Goal: Task Accomplishment & Management: Manage account settings

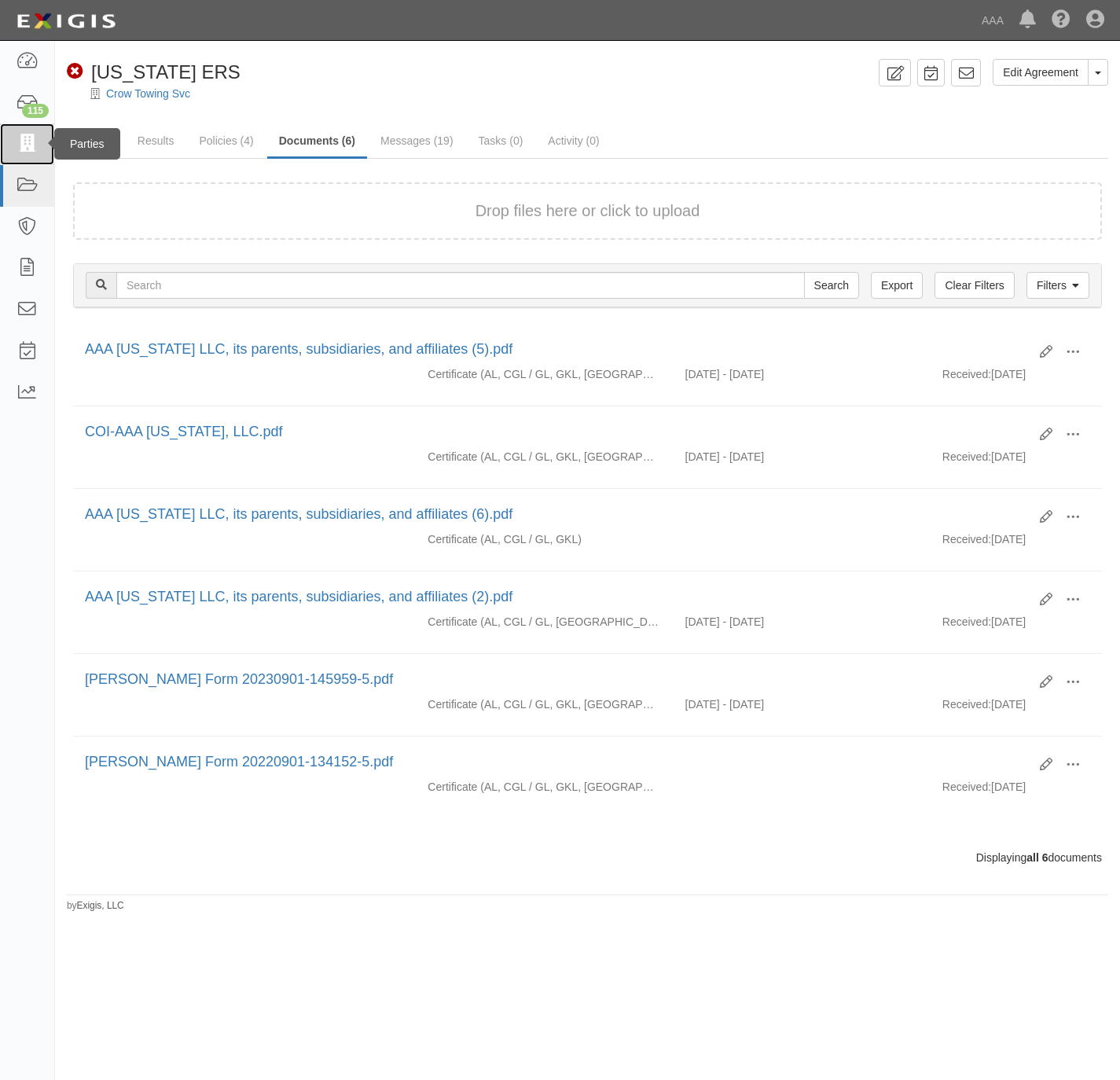
click at [23, 144] on icon at bounding box center [26, 144] width 22 height 18
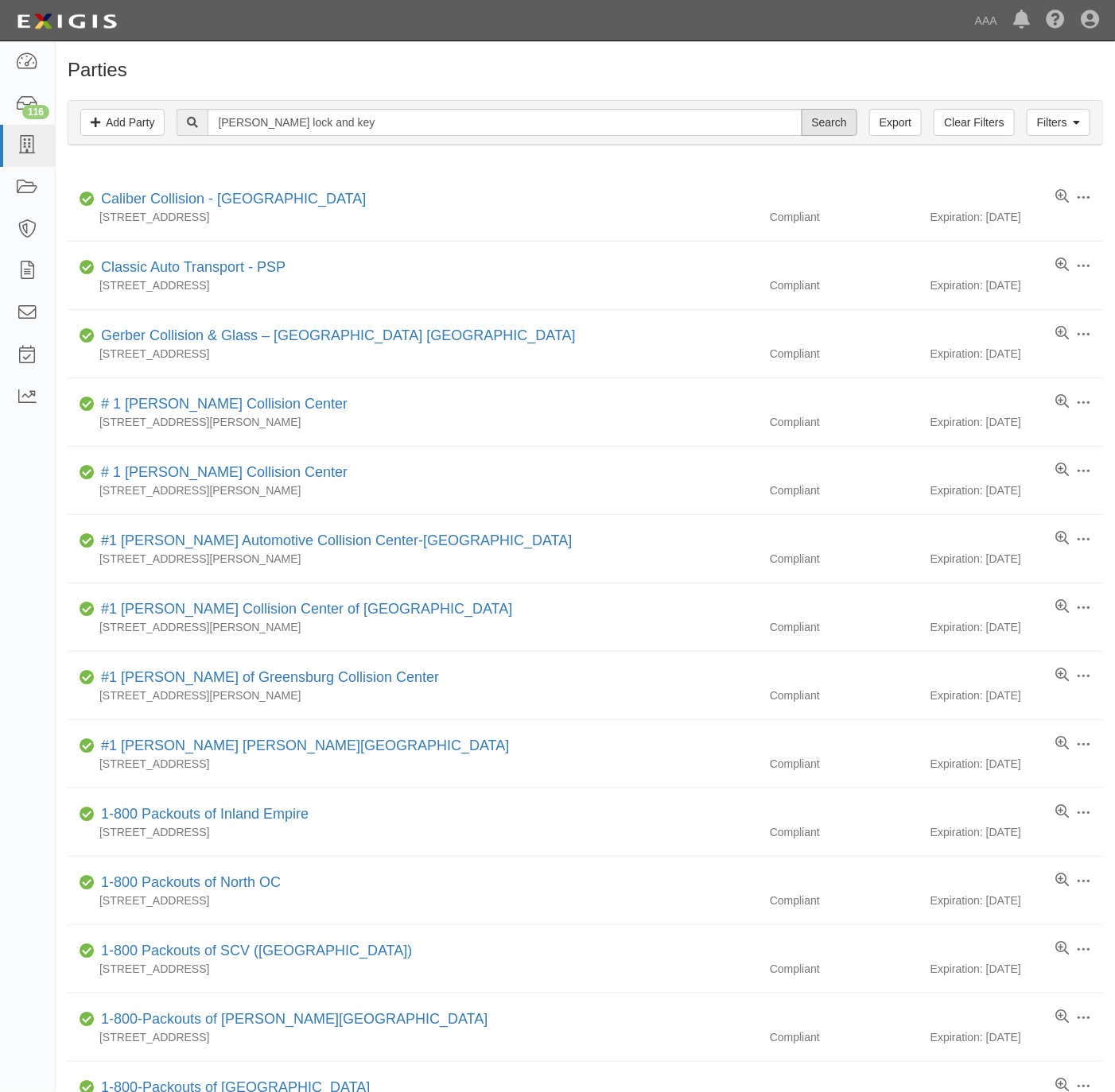
type input "sanders lock and key"
click at [825, 115] on input "Search" at bounding box center [829, 122] width 55 height 27
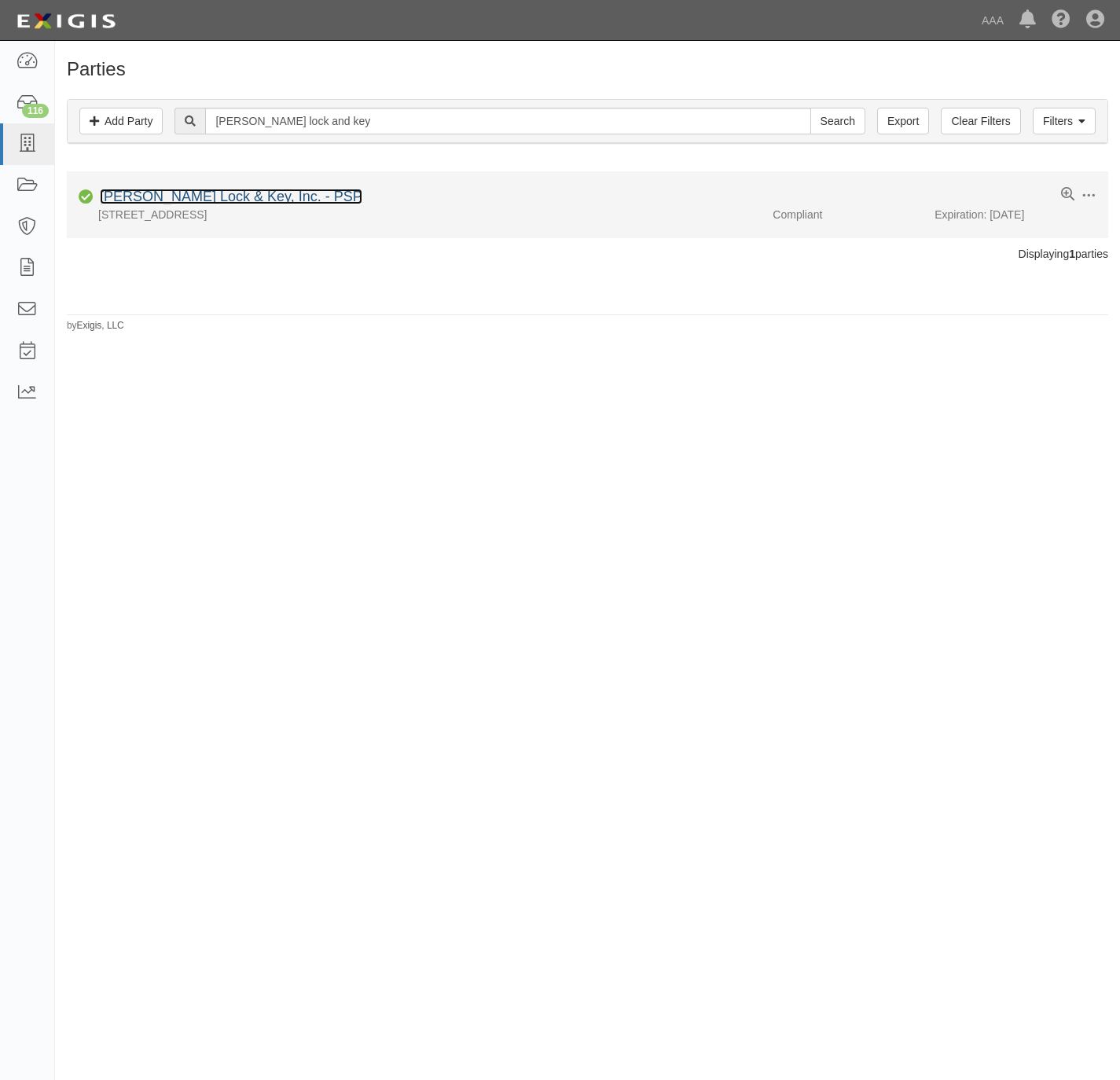
click at [192, 191] on link "Sanders Lock & Key, Inc. - PSP" at bounding box center [231, 196] width 262 height 16
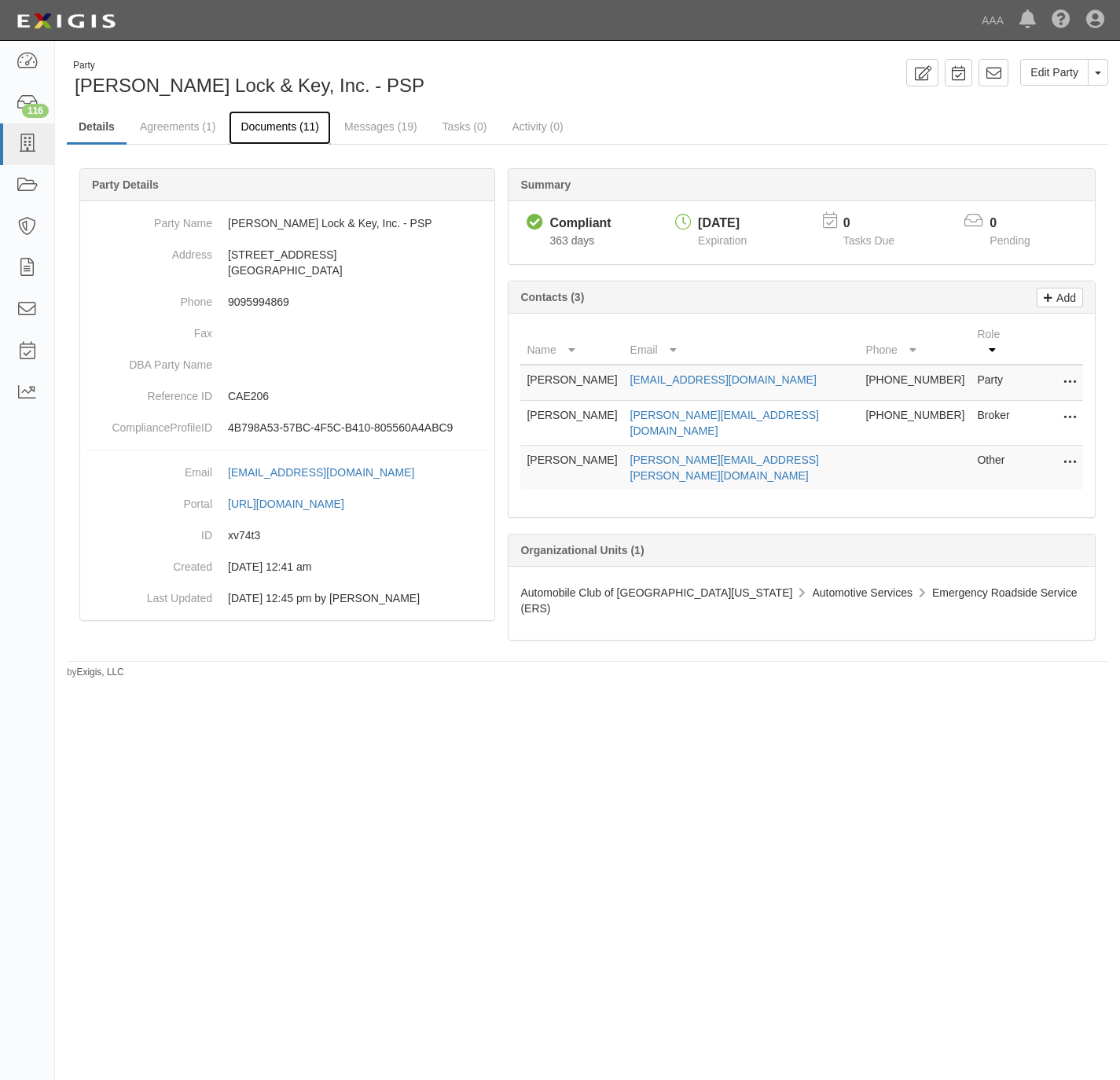
click at [295, 118] on link "Documents (11)" at bounding box center [280, 128] width 103 height 34
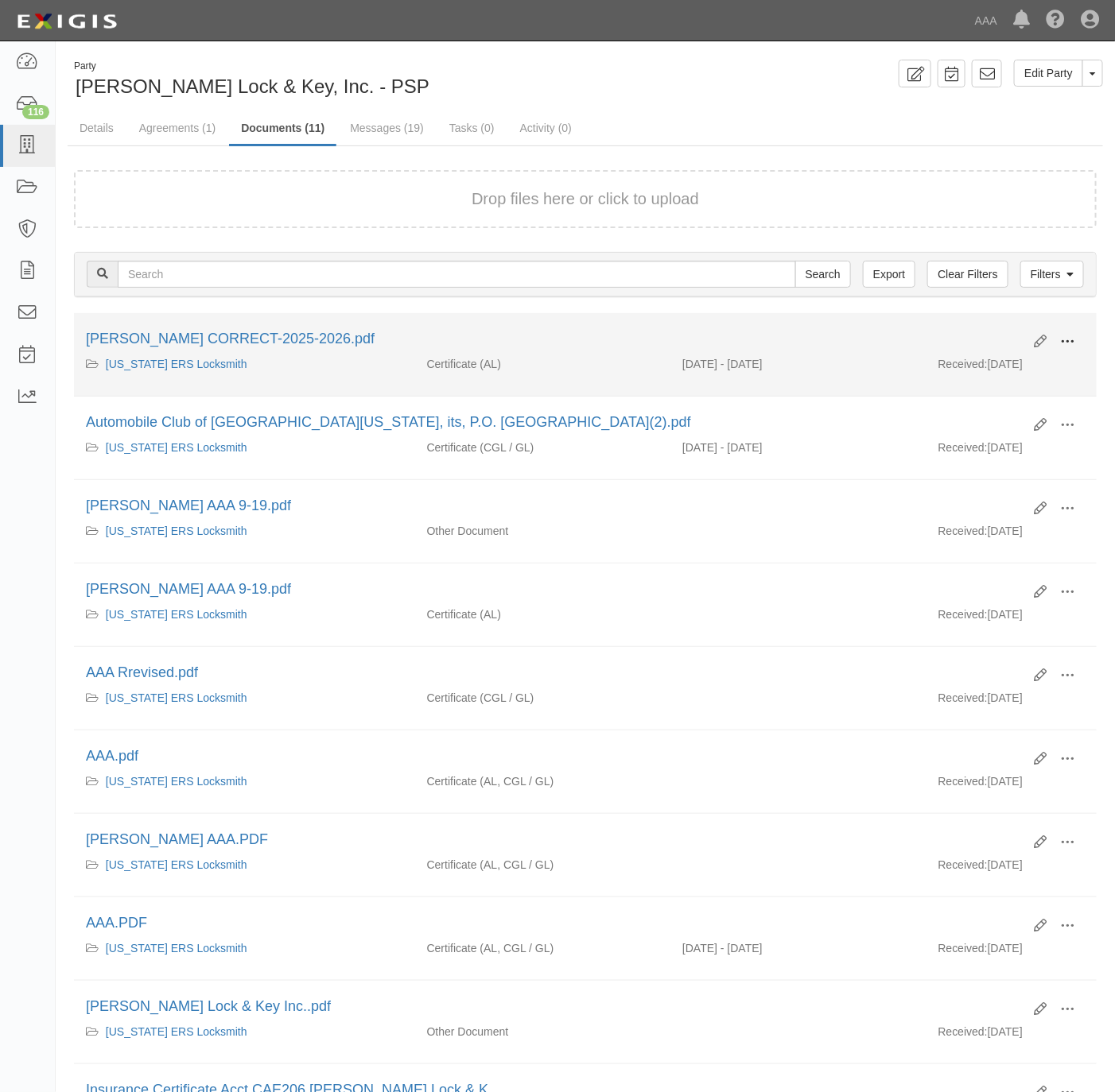
click at [1074, 337] on button at bounding box center [1067, 343] width 35 height 27
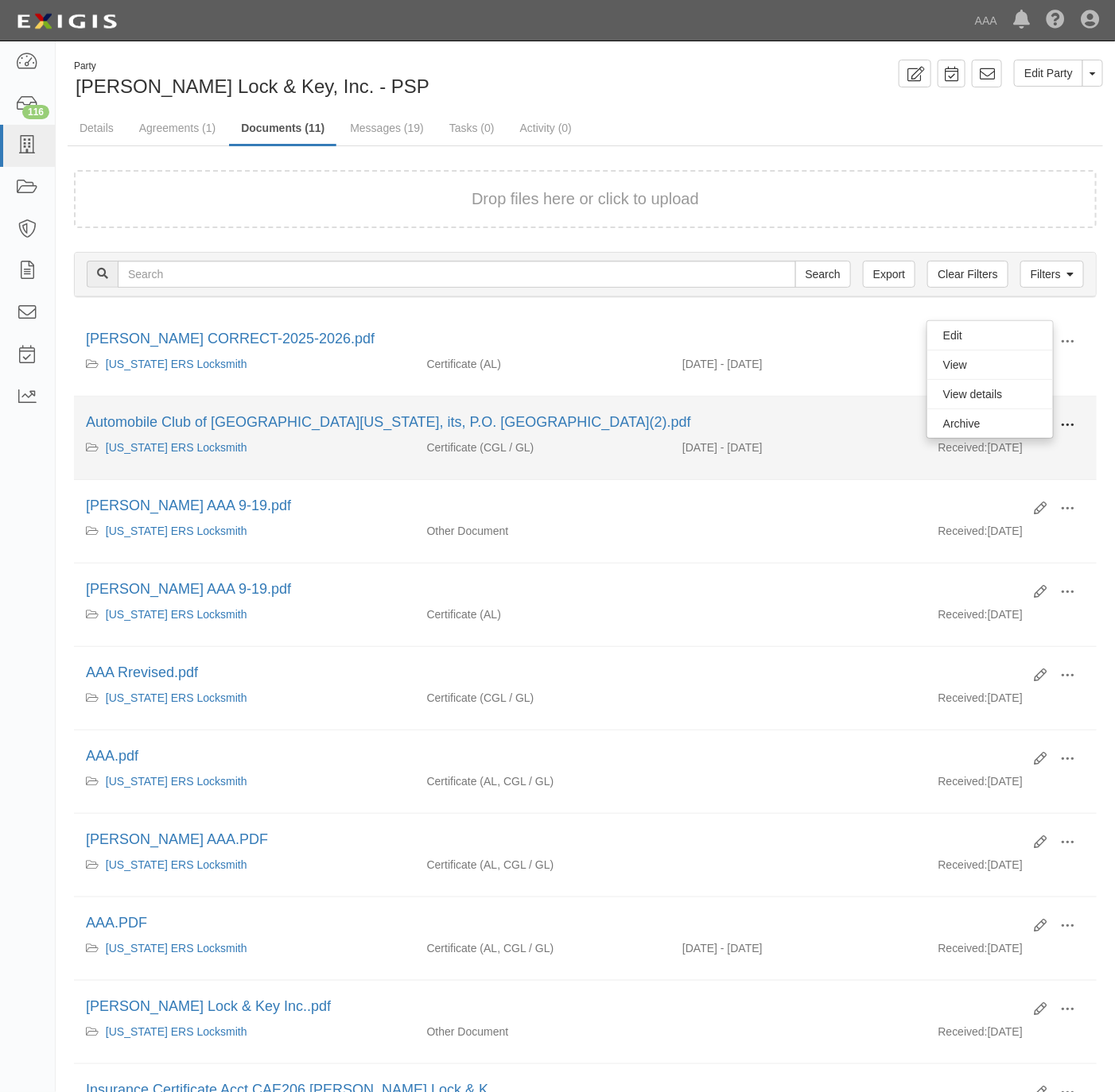
click at [1068, 428] on span at bounding box center [1067, 425] width 14 height 14
click at [1026, 446] on link "View" at bounding box center [989, 448] width 126 height 29
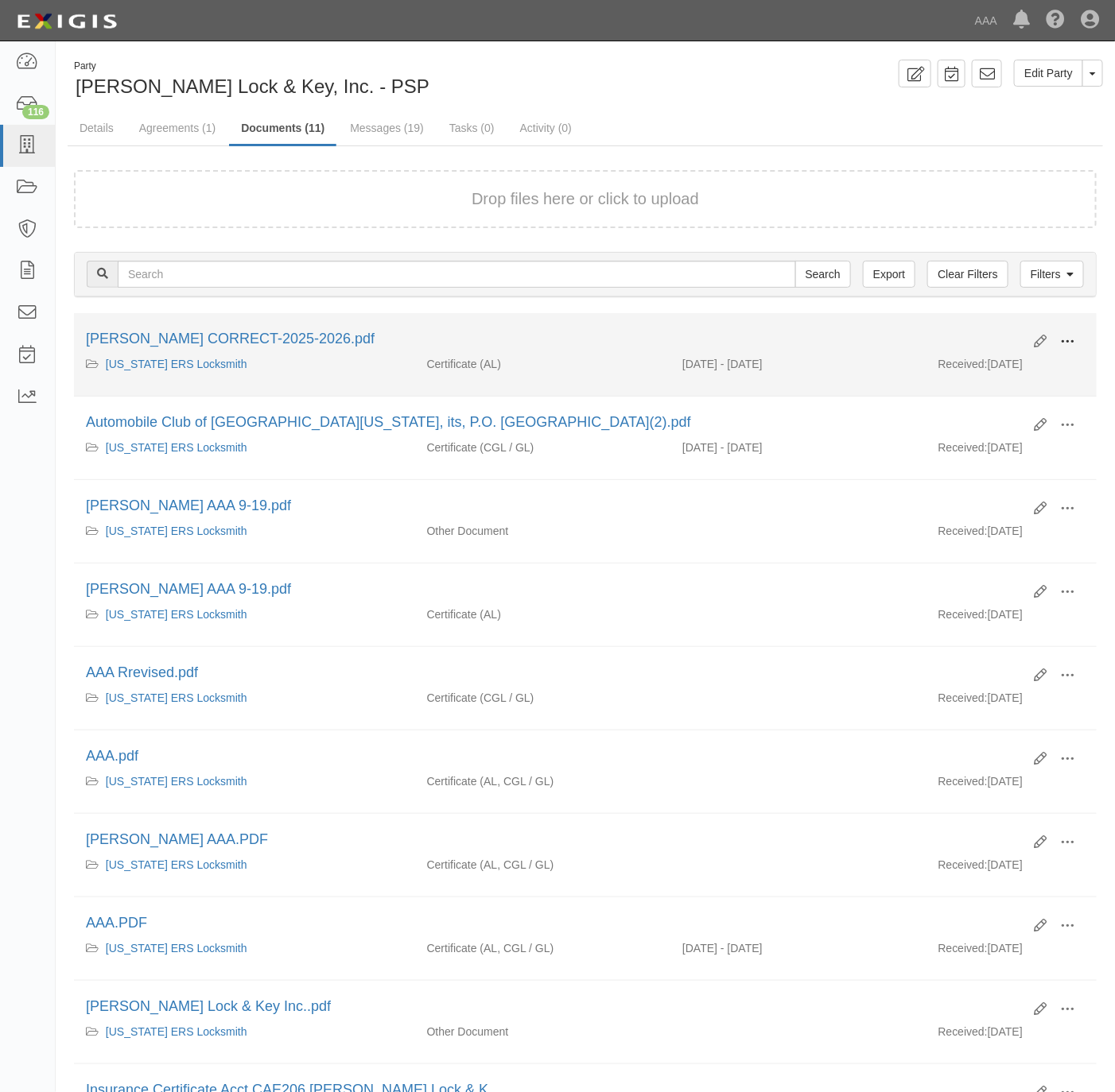
click at [1071, 344] on span at bounding box center [1067, 342] width 14 height 14
click at [966, 361] on link "View" at bounding box center [989, 365] width 126 height 29
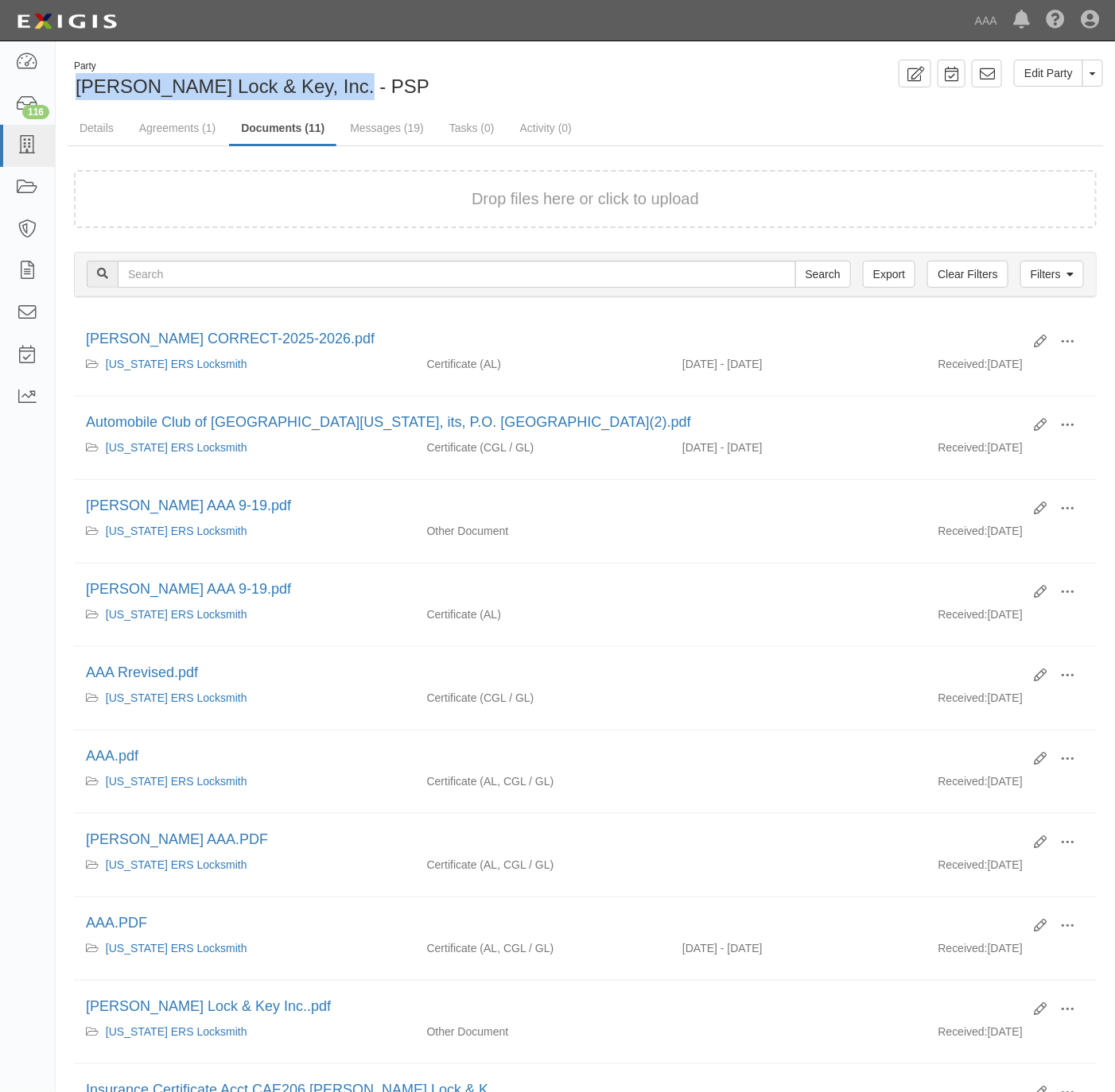
drag, startPoint x: 368, startPoint y: 96, endPoint x: 98, endPoint y: 72, distance: 271.1
click at [98, 72] on div "Party Sanders Lock & Key, Inc. - PSP" at bounding box center [320, 80] width 505 height 40
copy div "Sanders Lock & Key, Inc. - PSP"
click at [7, 134] on link at bounding box center [27, 146] width 54 height 42
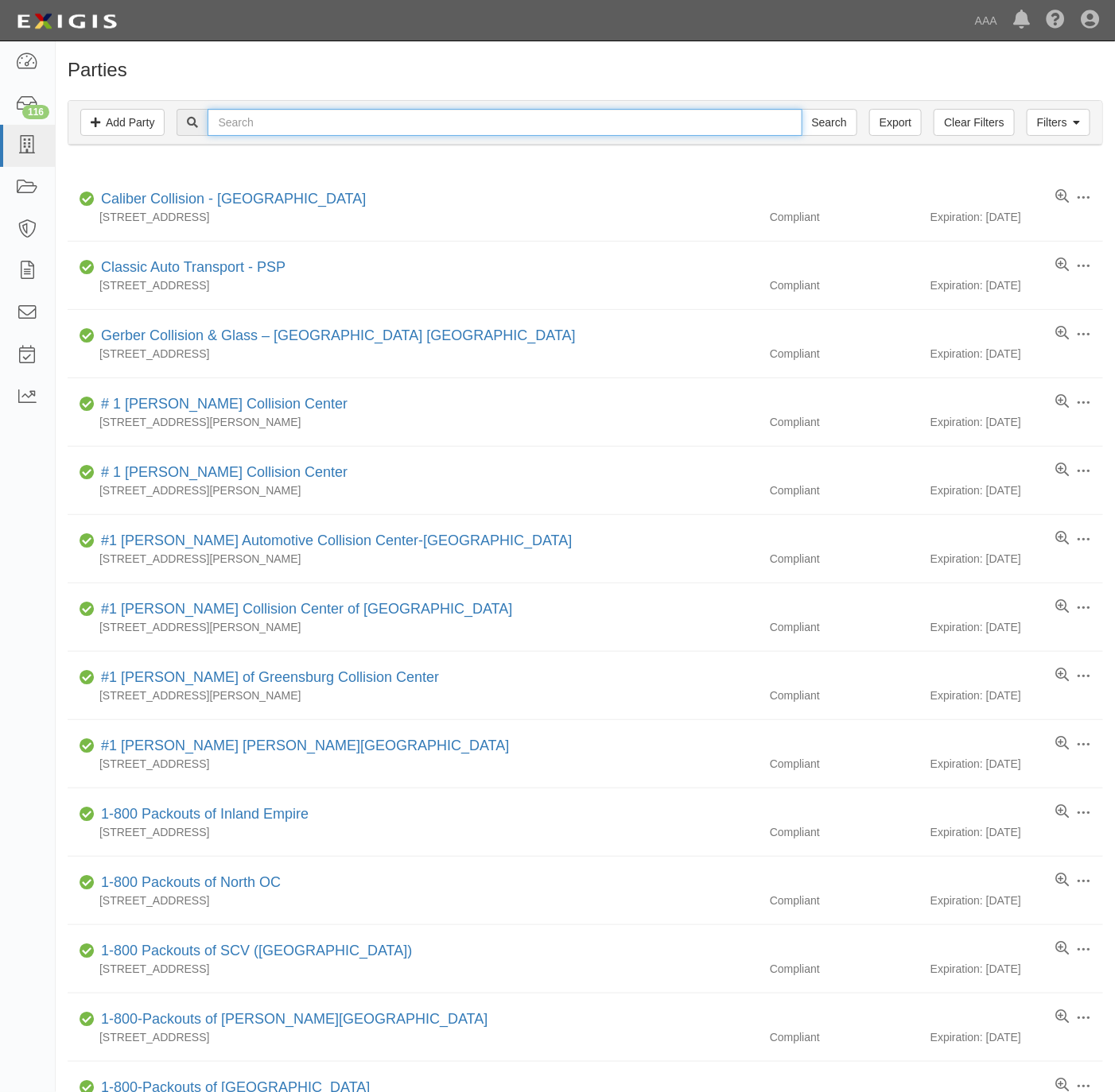
drag, startPoint x: 397, startPoint y: 124, endPoint x: 394, endPoint y: 114, distance: 10.4
click at [396, 117] on input "text" at bounding box center [504, 122] width 594 height 27
paste input "Brewers Service Station"
type input "Brewers Service Station"
click at [823, 129] on input "Search" at bounding box center [829, 122] width 55 height 27
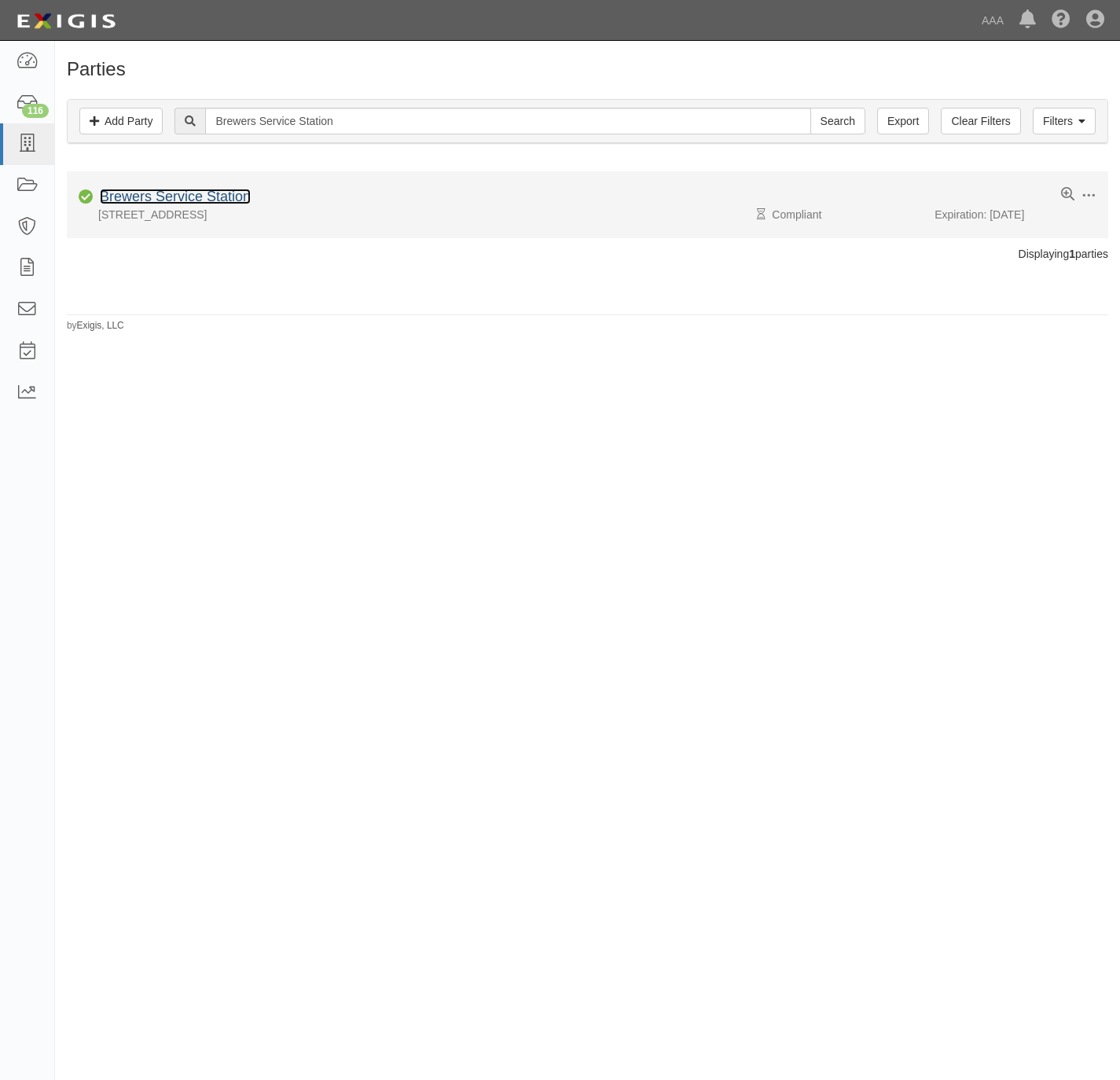
drag, startPoint x: 0, startPoint y: 0, endPoint x: 136, endPoint y: 196, distance: 238.6
click at [136, 196] on link "Brewers Service Station" at bounding box center [176, 196] width 151 height 16
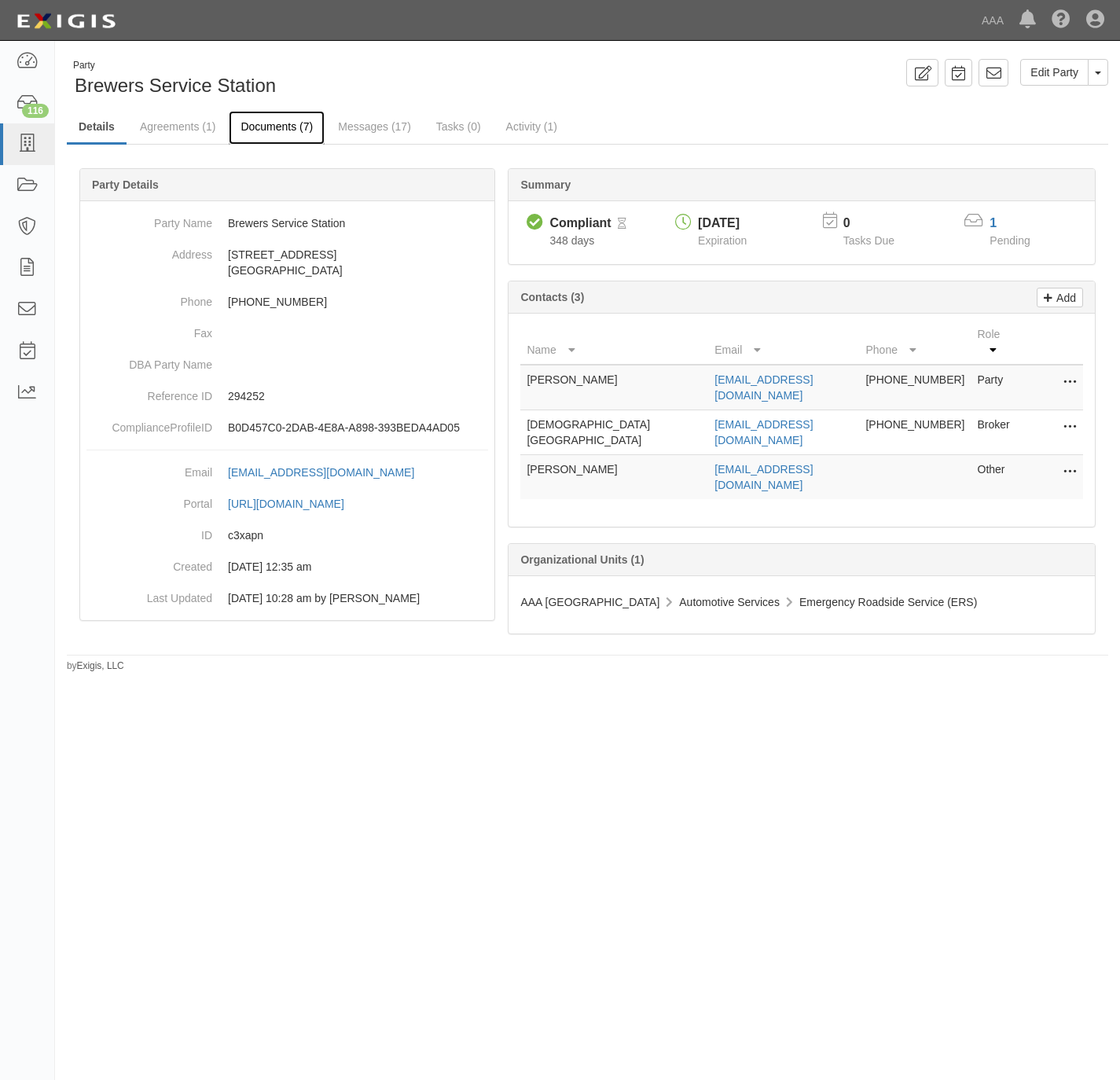
click at [262, 123] on link "Documents (7)" at bounding box center [276, 128] width 96 height 34
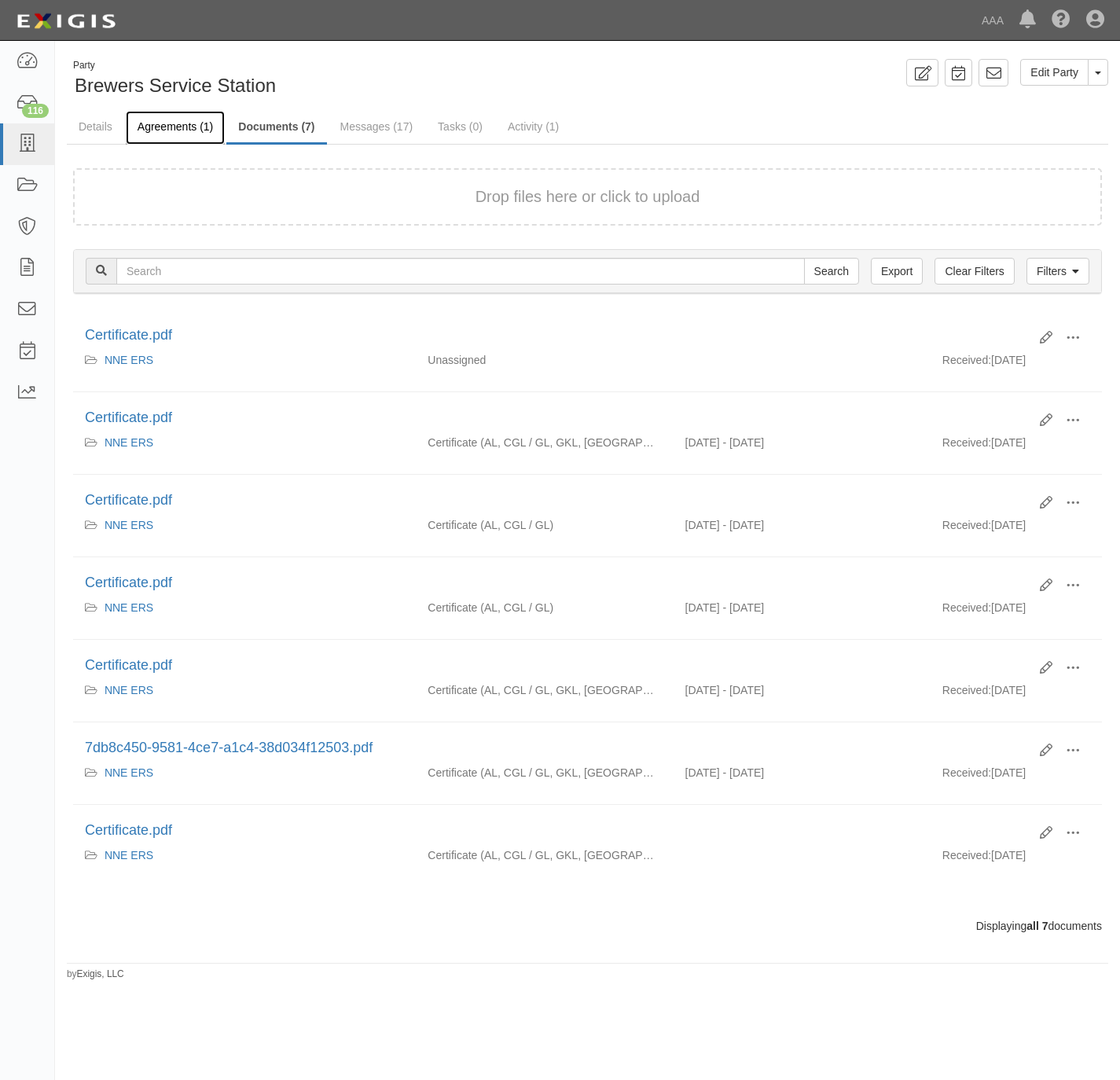
click at [176, 123] on link "Agreements (1)" at bounding box center [176, 128] width 99 height 34
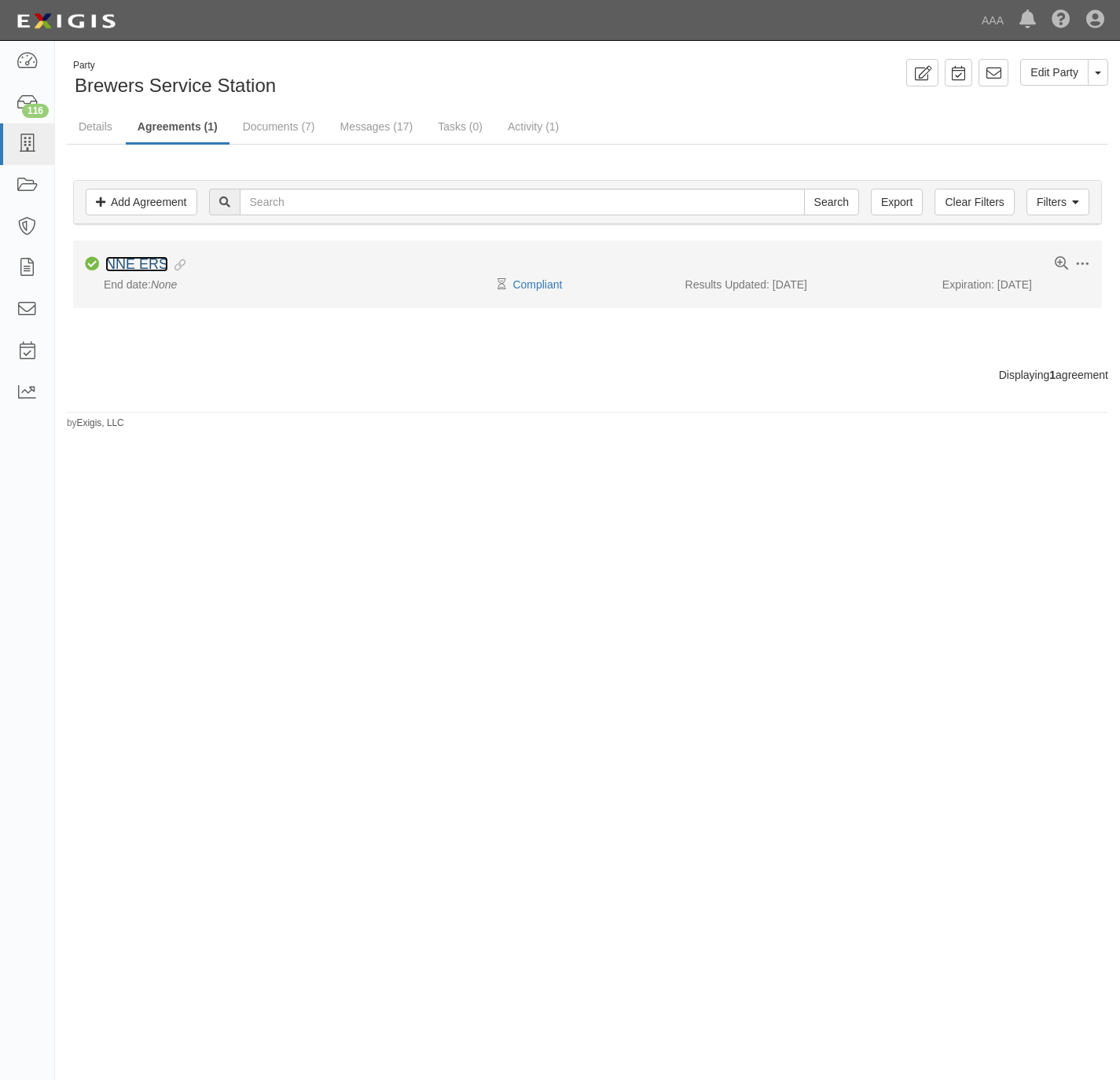
click at [142, 268] on link "NNE ERS" at bounding box center [136, 264] width 63 height 16
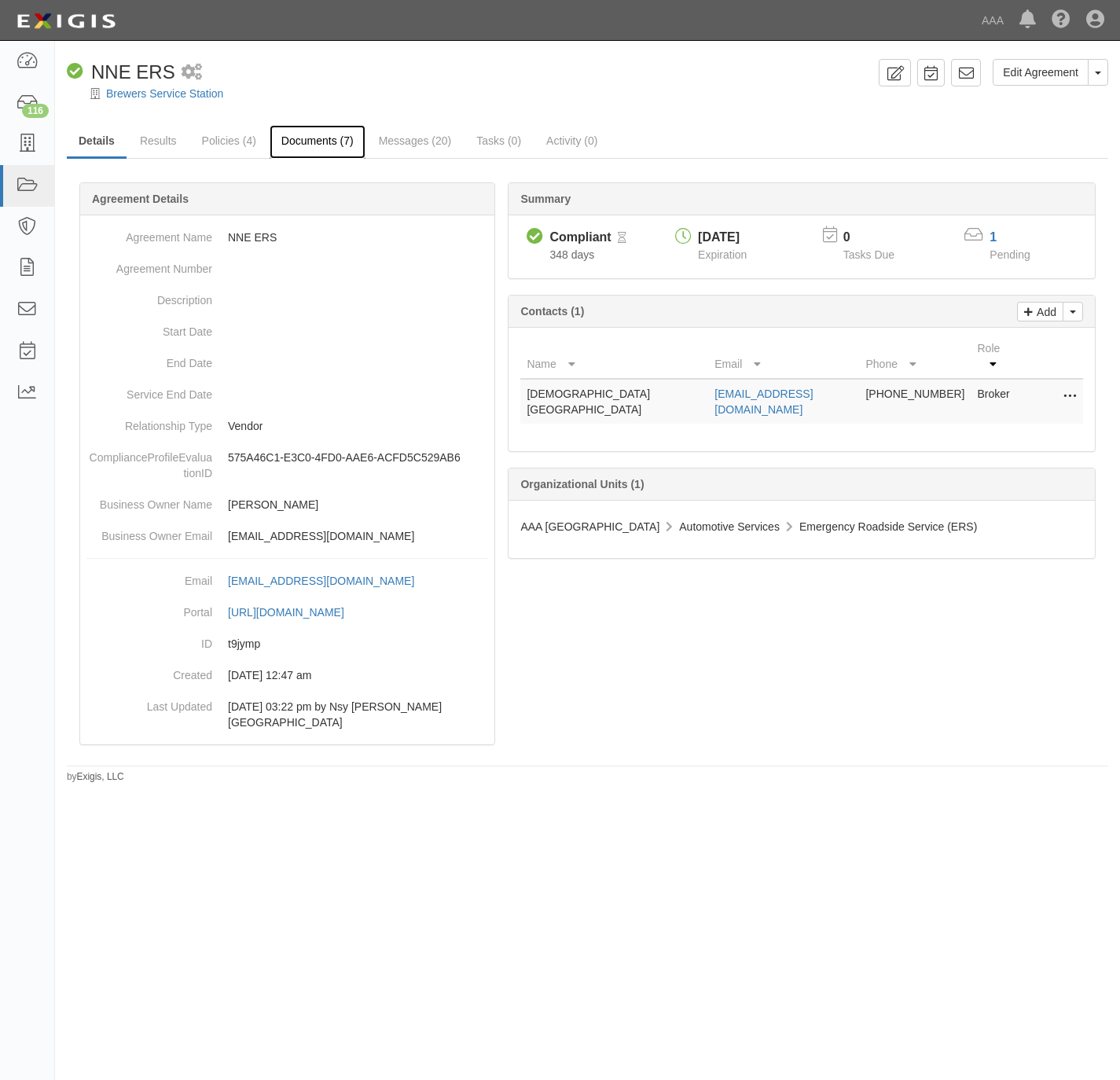
click at [293, 132] on link "Documents (7)" at bounding box center [317, 142] width 96 height 34
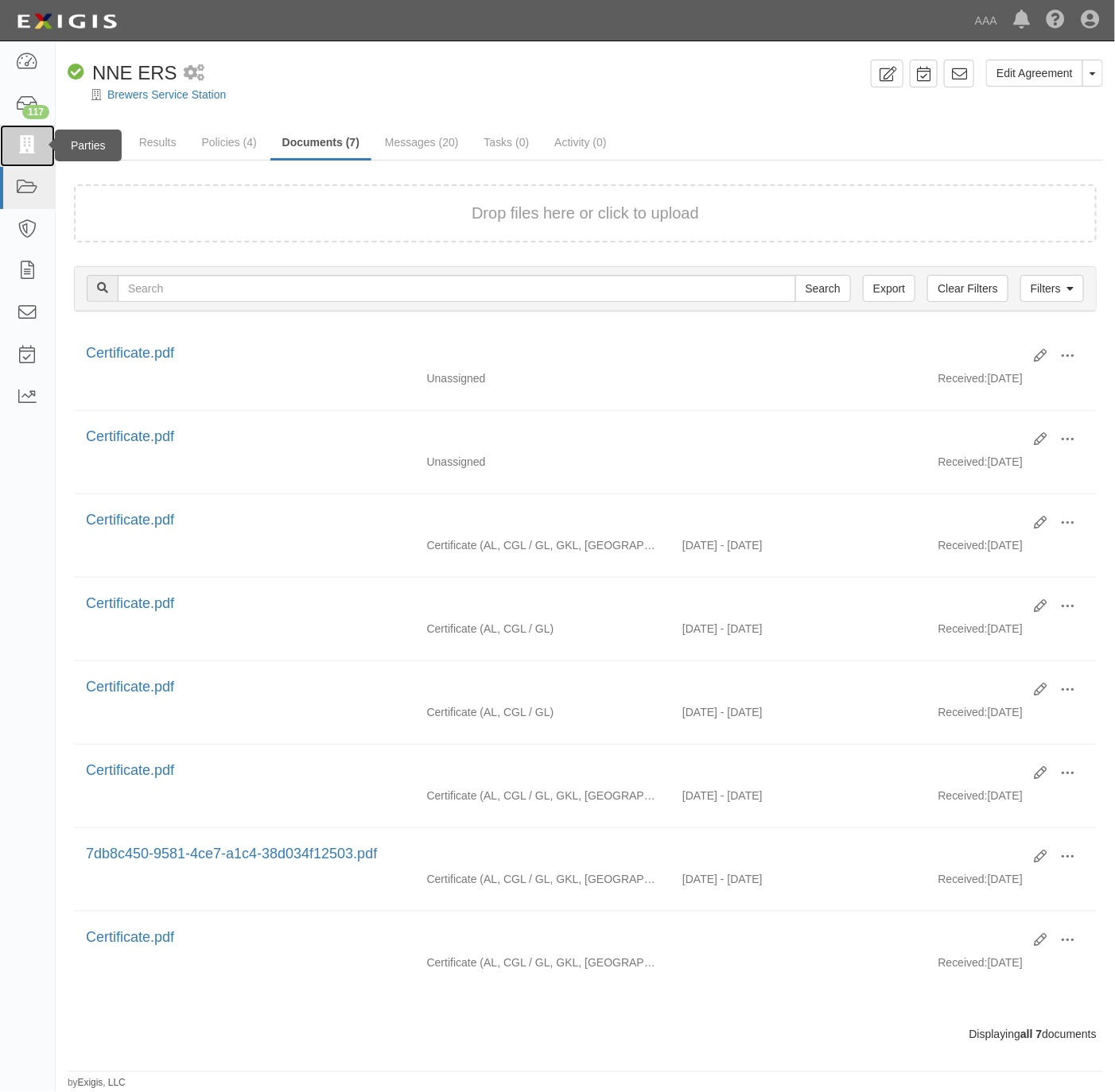
click at [16, 144] on icon at bounding box center [26, 146] width 22 height 18
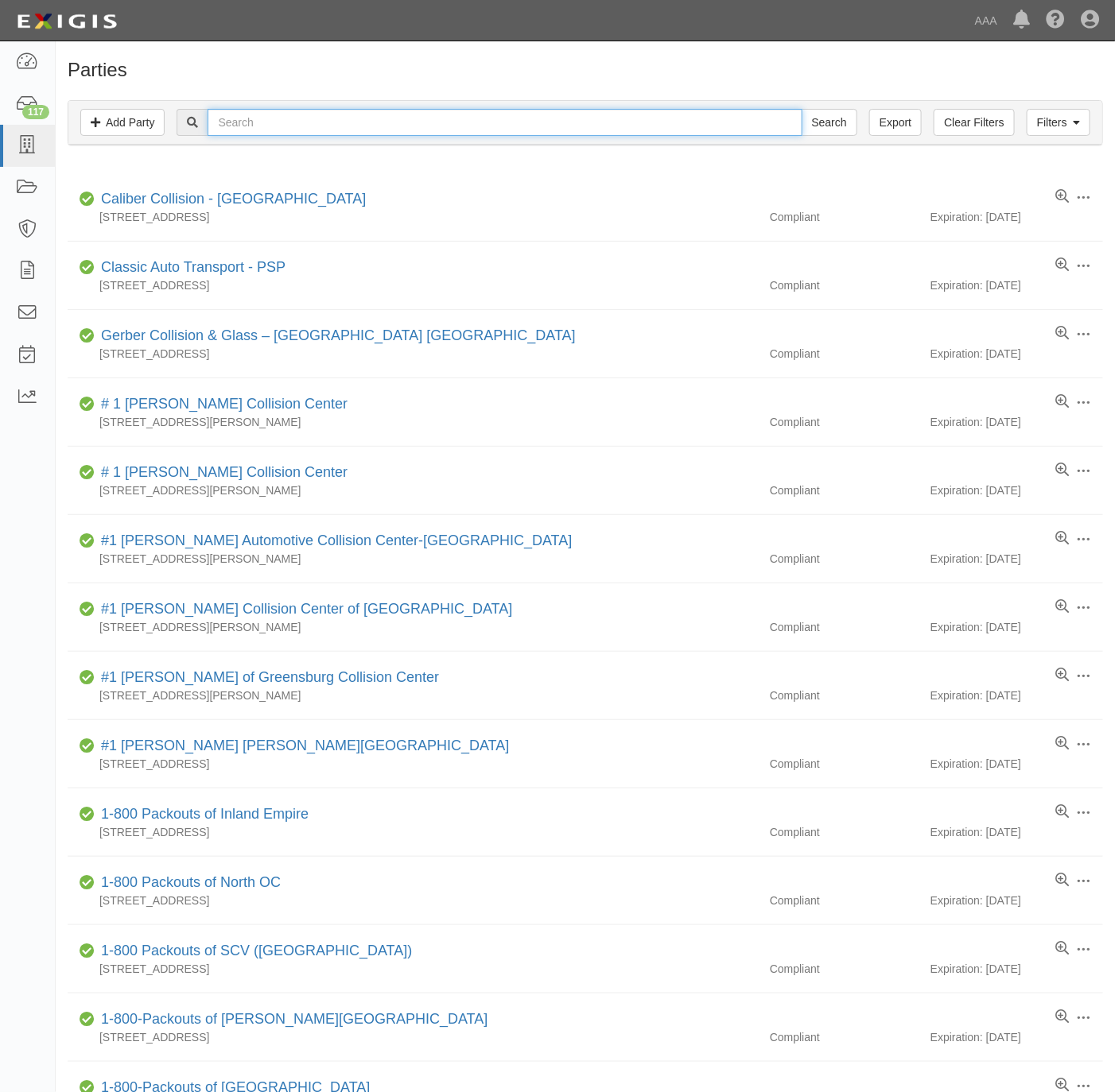
drag, startPoint x: 0, startPoint y: 0, endPoint x: 468, endPoint y: 112, distance: 481.2
click at [468, 112] on input "text" at bounding box center [504, 122] width 594 height 27
paste input "E&L, LLC"
type input "E&L, LLC"
click at [823, 119] on input "Search" at bounding box center [829, 122] width 55 height 27
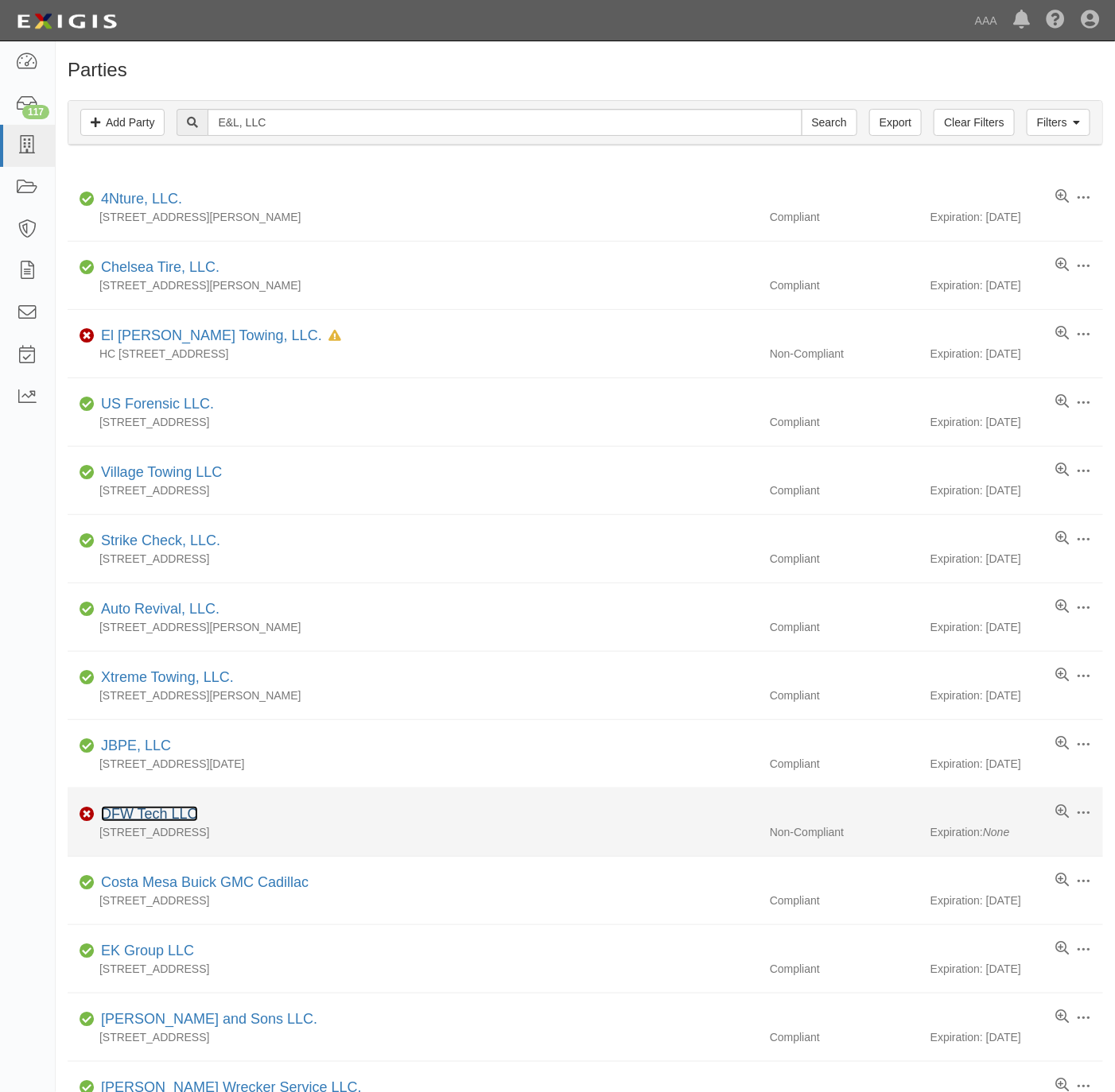
click at [127, 819] on link "DFW Tech LLC" at bounding box center [149, 814] width 97 height 16
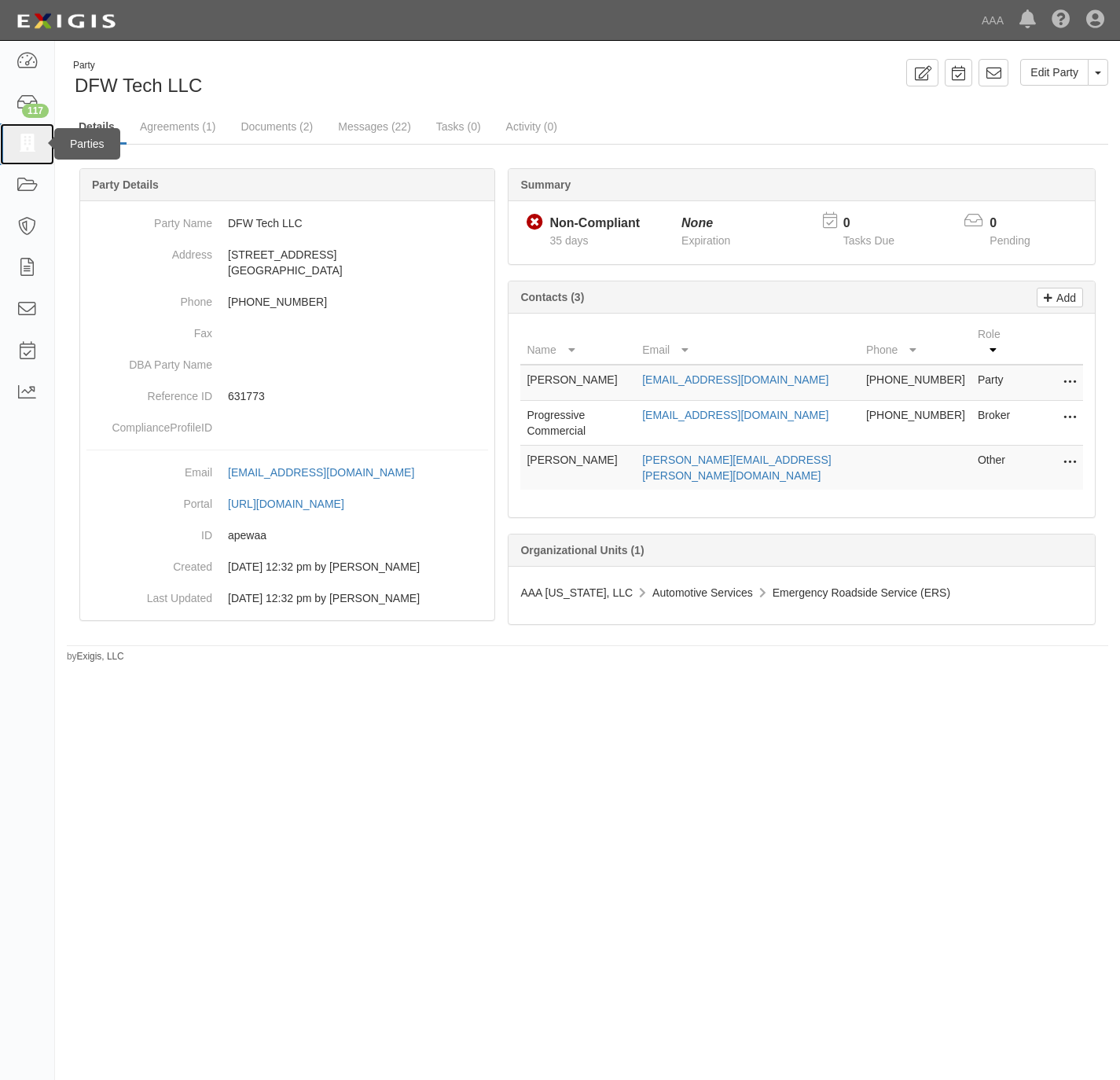
click at [29, 146] on icon at bounding box center [26, 144] width 22 height 18
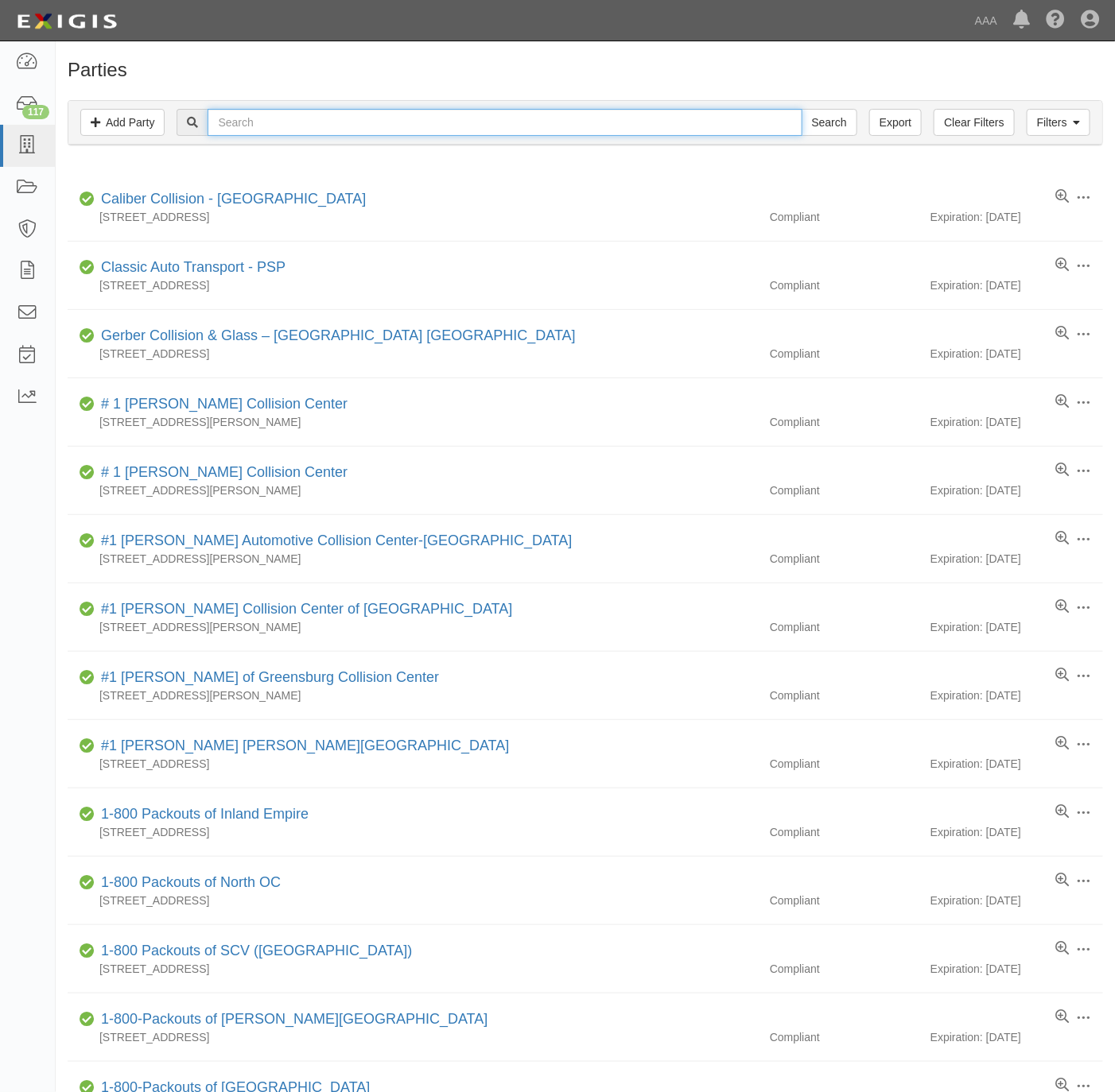
click at [342, 119] on input "text" at bounding box center [504, 122] width 594 height 27
paste input "Hyundai of Lufkin"
type input "Hyundai of Lufkin"
click at [844, 112] on input "Search" at bounding box center [829, 122] width 55 height 27
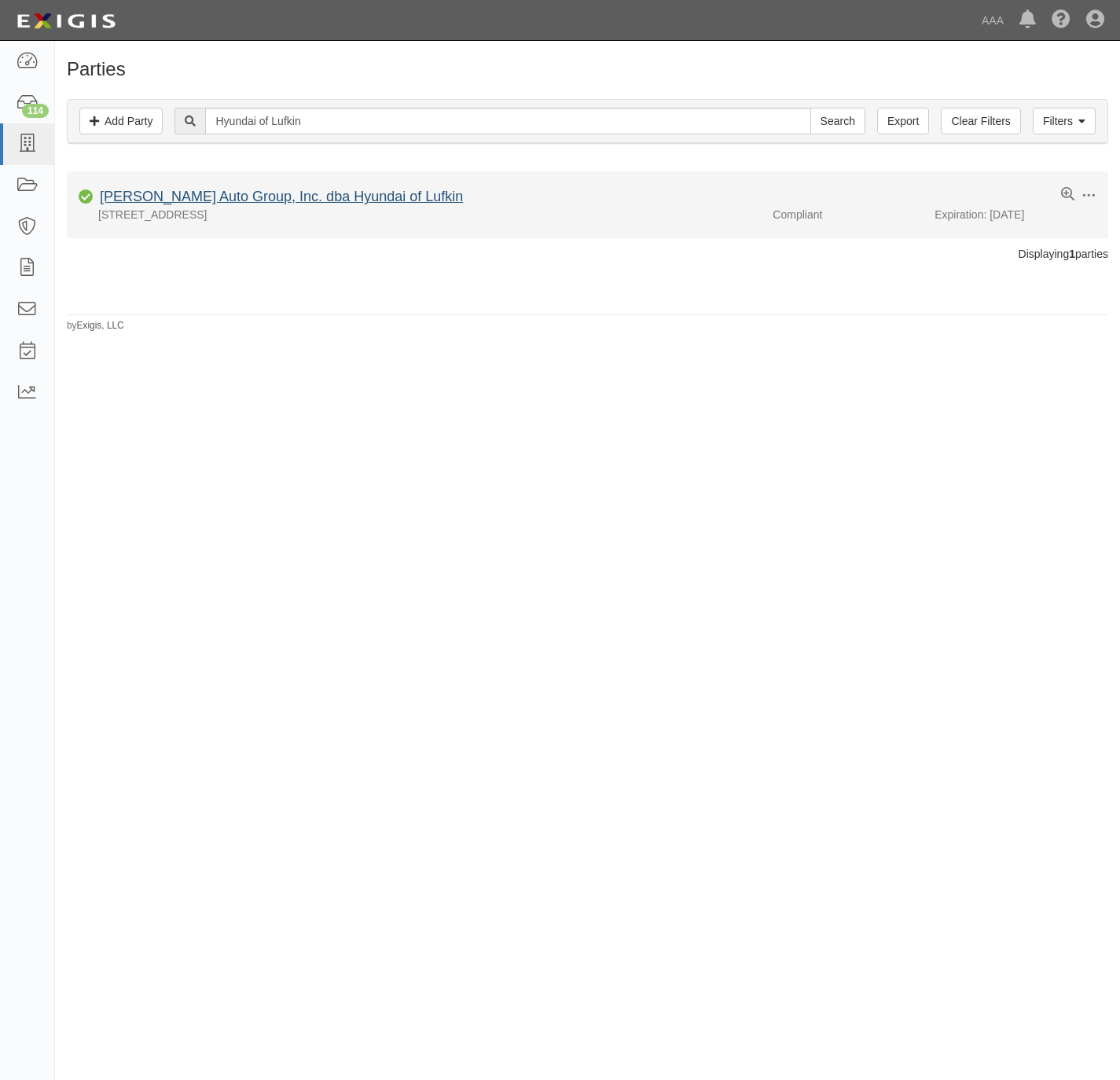
click at [198, 199] on link "[PERSON_NAME] Auto Group, Inc. dba Hyundai of Lufkin" at bounding box center [282, 196] width 363 height 16
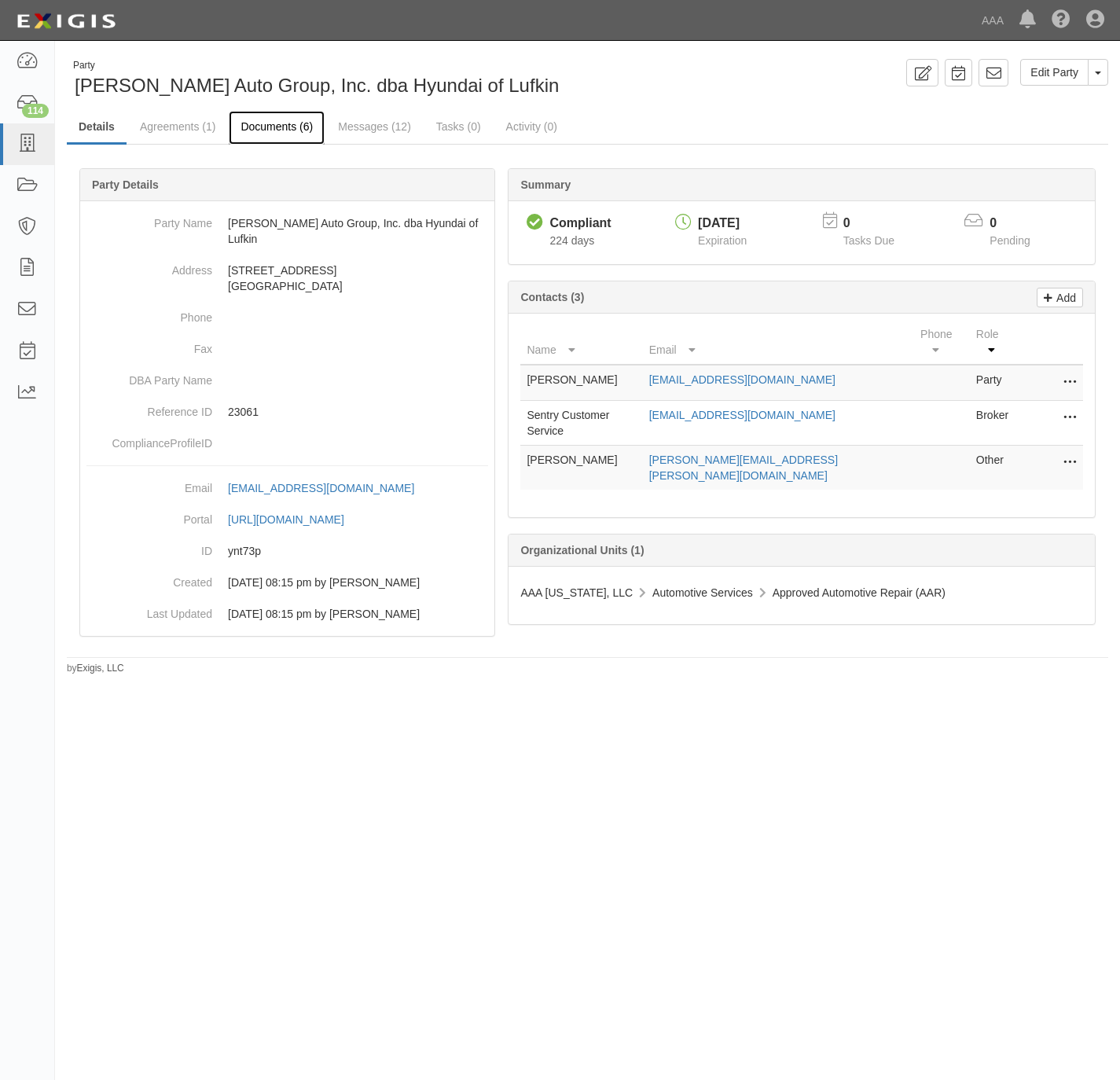
click at [291, 121] on link "Documents (6)" at bounding box center [276, 128] width 96 height 34
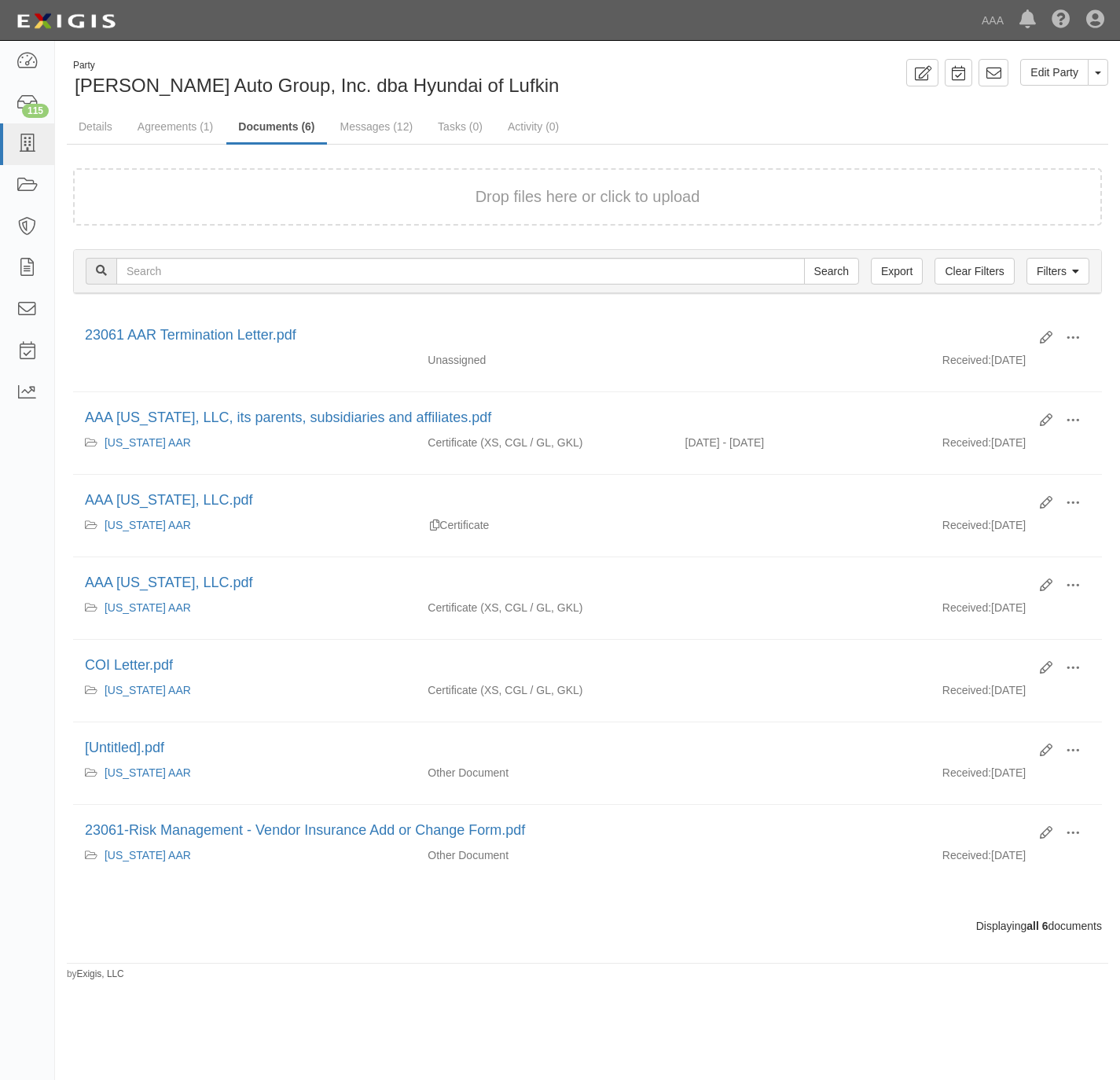
click at [352, 215] on form "Drop files here or click to upload" at bounding box center [587, 197] width 1029 height 57
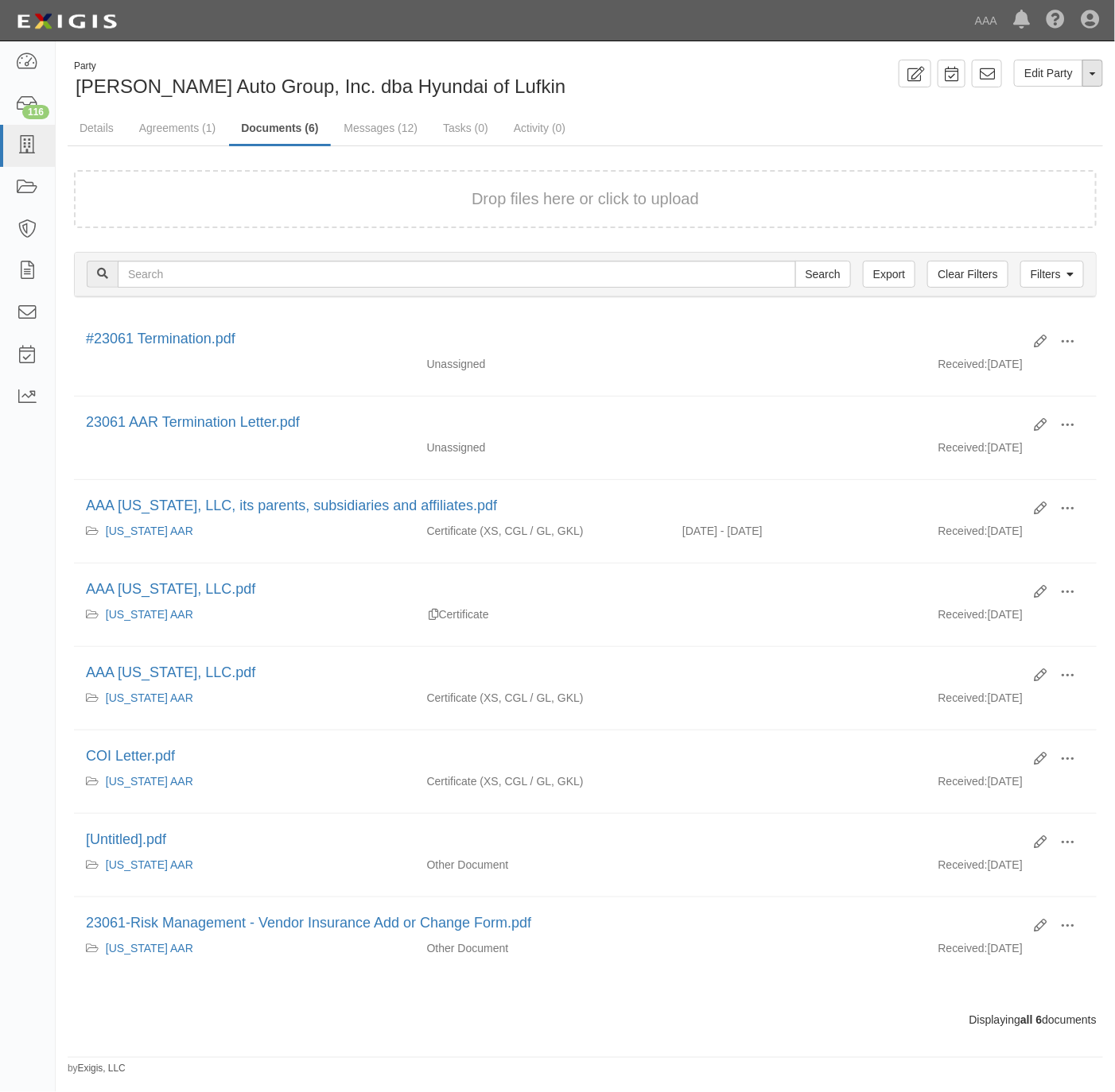
click at [1090, 74] on button "Toggle Party Dropdown" at bounding box center [1093, 73] width 21 height 27
click at [1007, 119] on link "Archive Party" at bounding box center [1039, 124] width 126 height 21
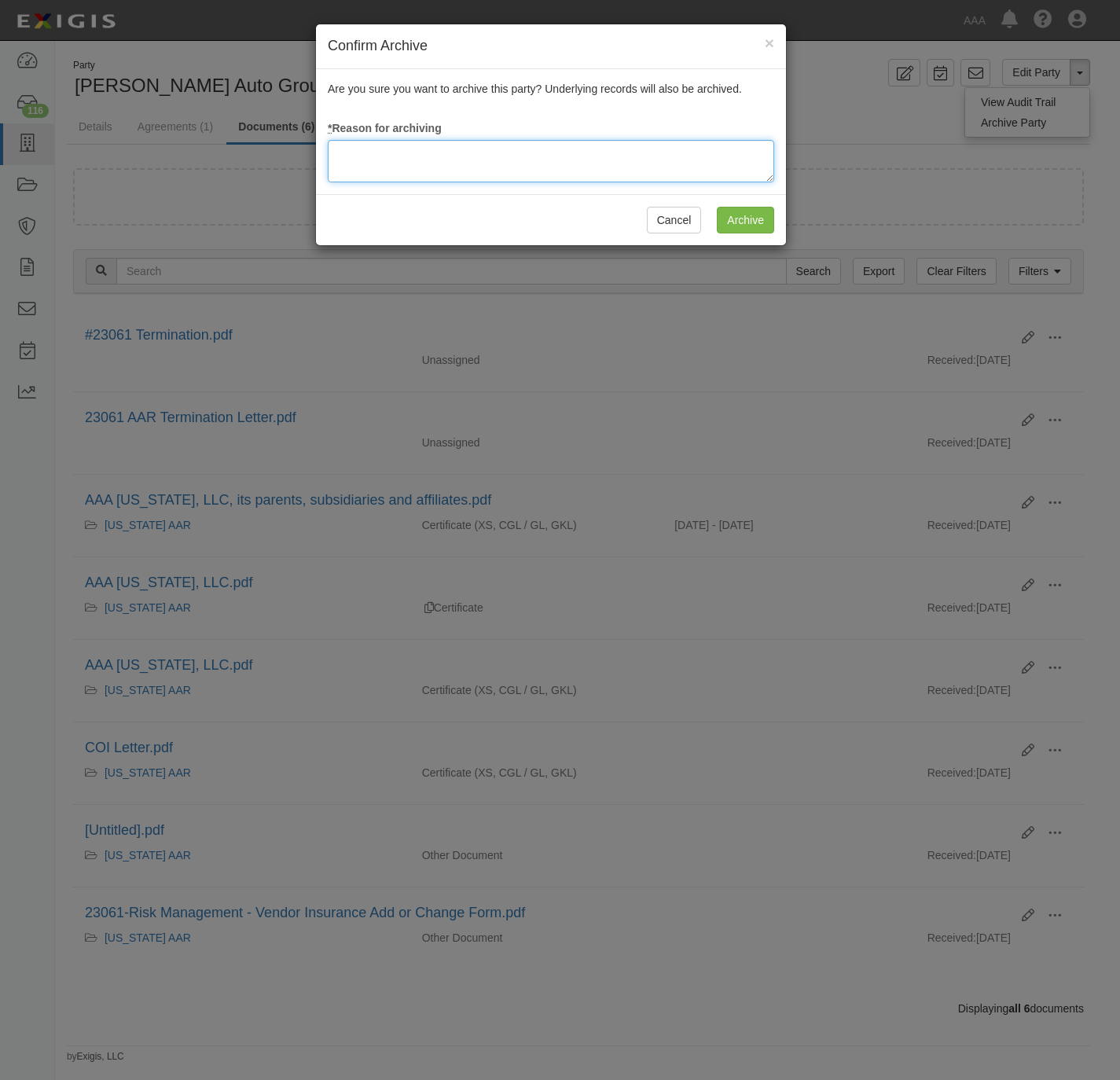
click at [633, 168] on textarea at bounding box center [551, 161] width 447 height 43
type textarea "Station Terminated."
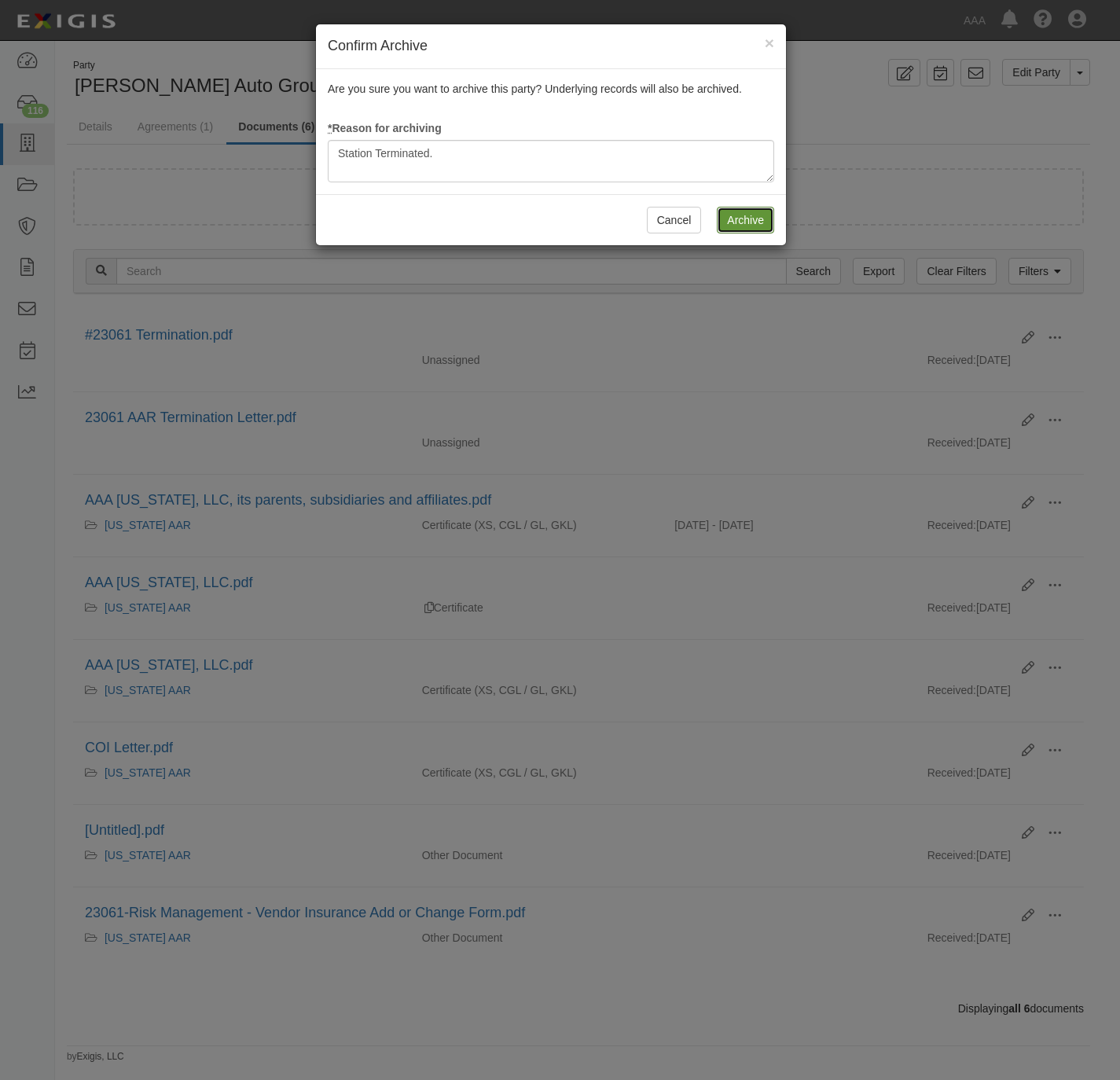
click at [736, 222] on input "Archive" at bounding box center [746, 220] width 57 height 27
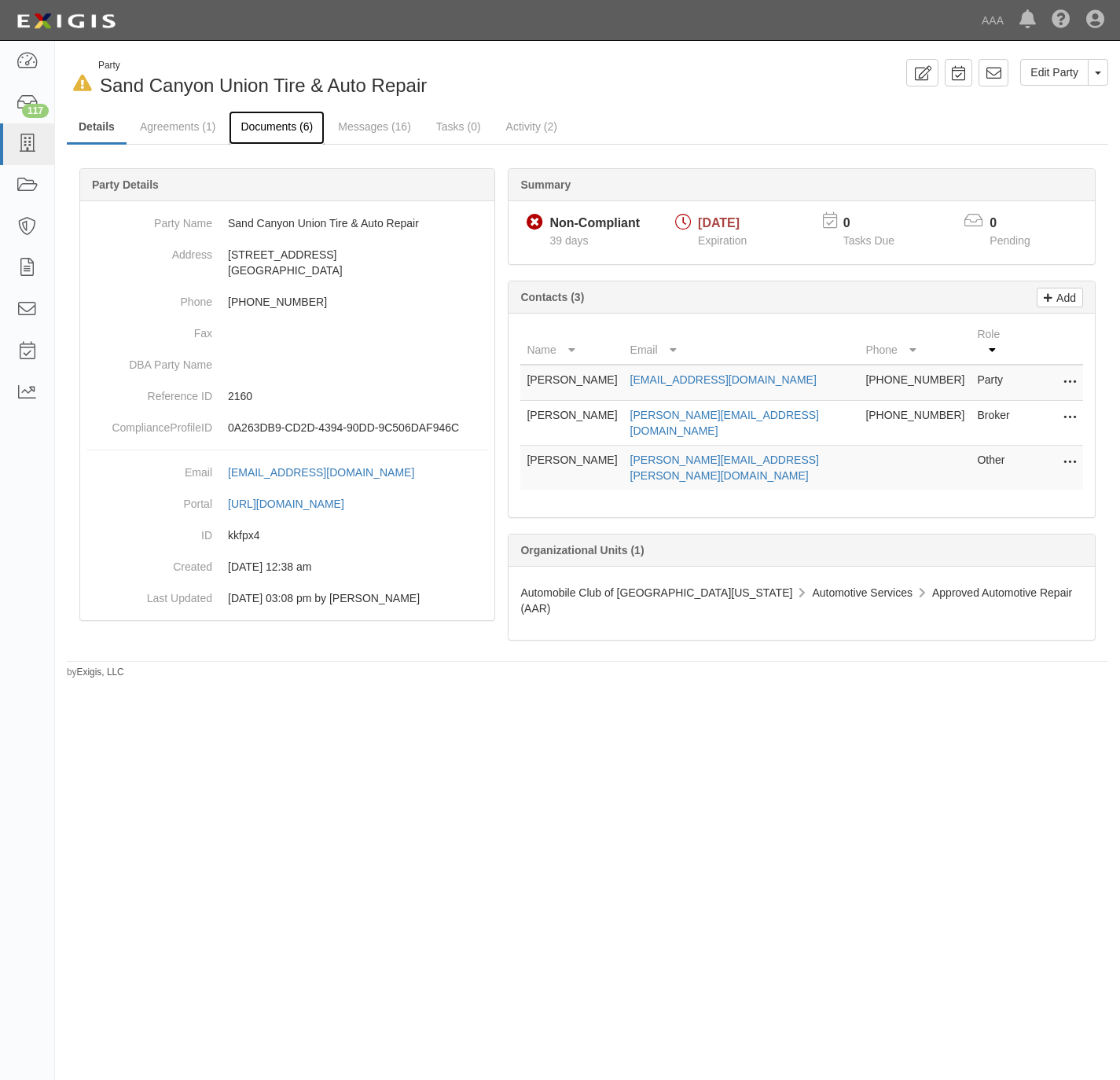
click at [271, 130] on link "Documents (6)" at bounding box center [276, 128] width 96 height 34
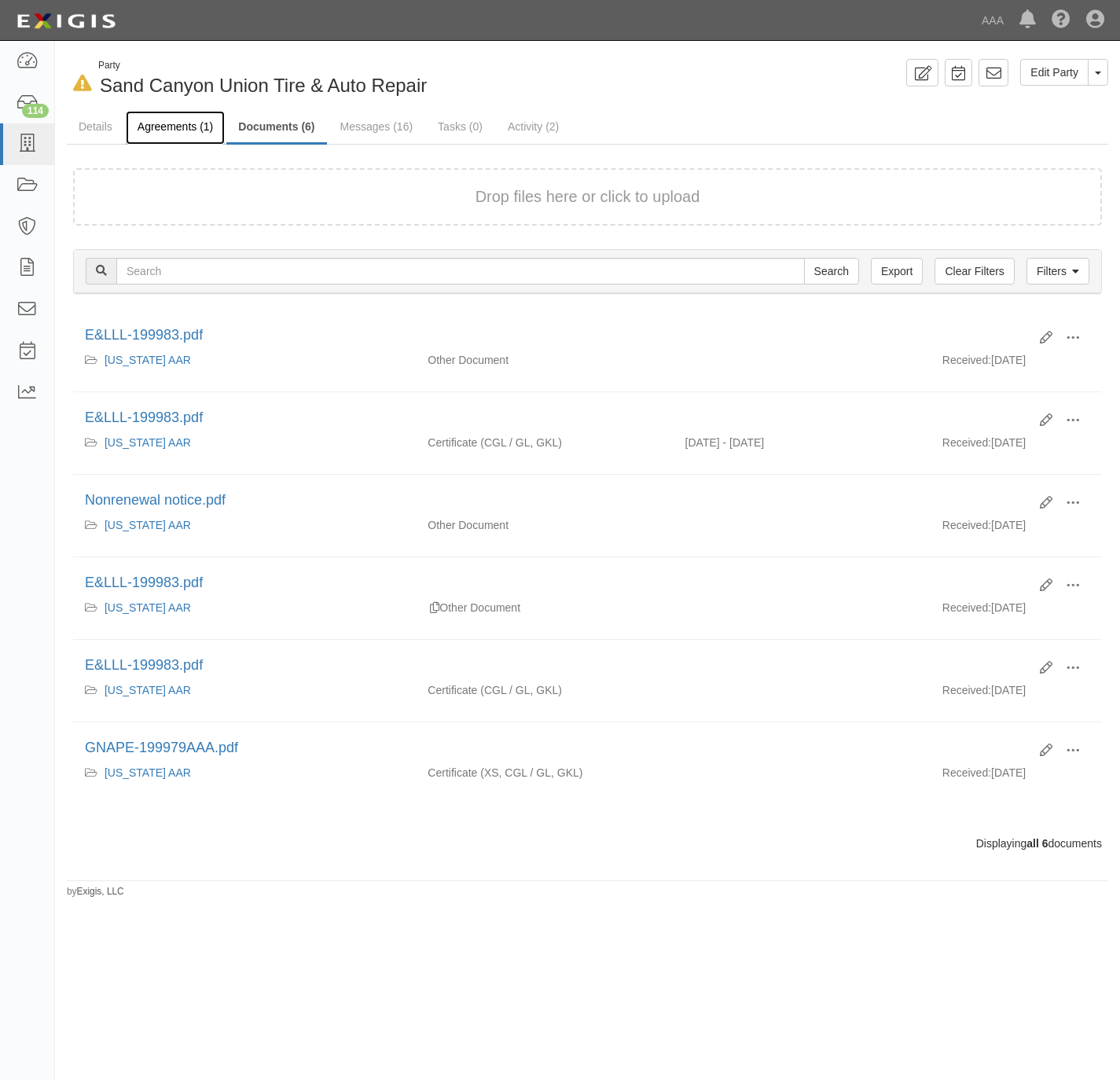
click at [149, 126] on link "Agreements (1)" at bounding box center [176, 128] width 99 height 34
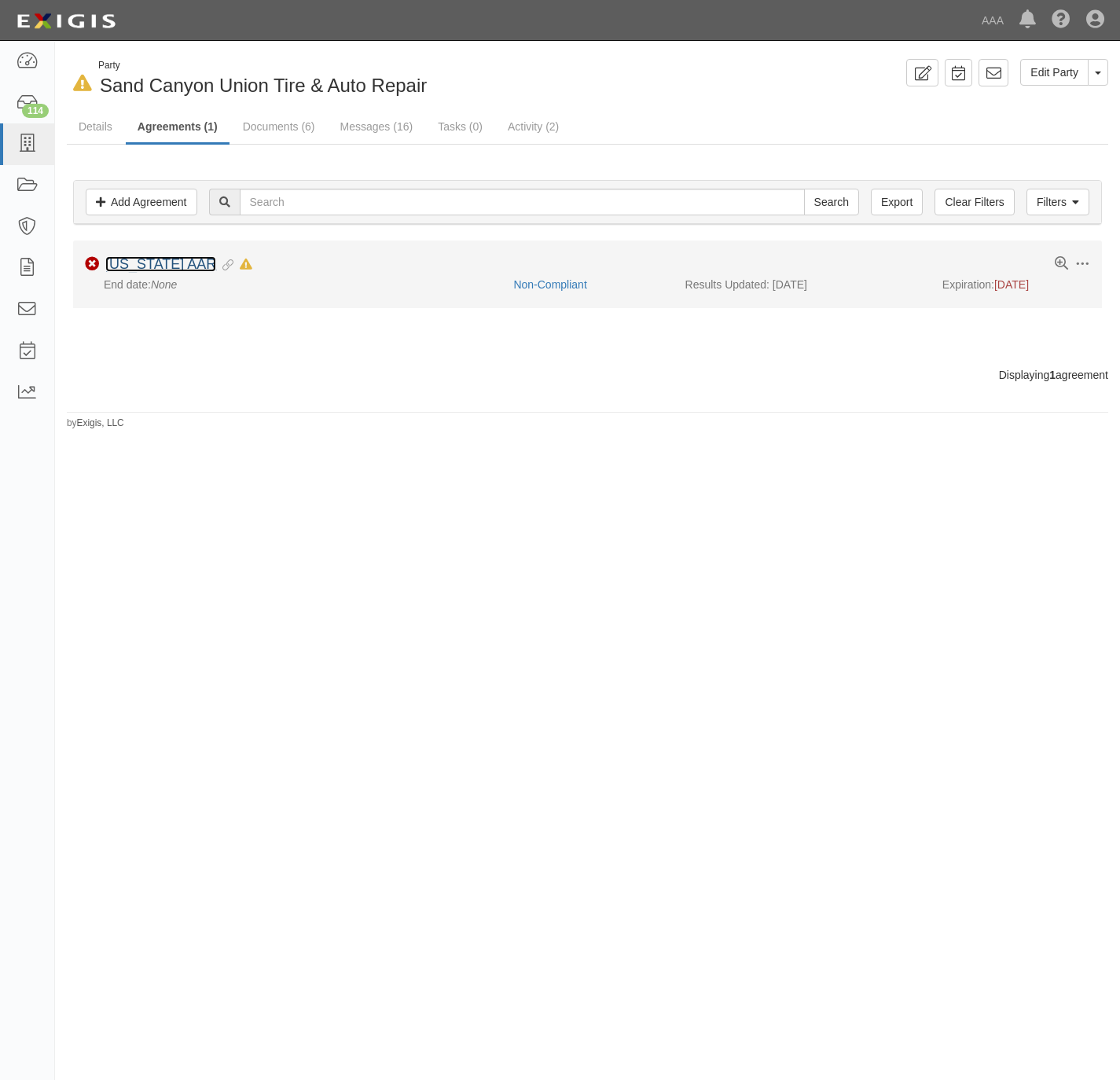
click at [144, 272] on link "California AAR" at bounding box center [161, 264] width 111 height 16
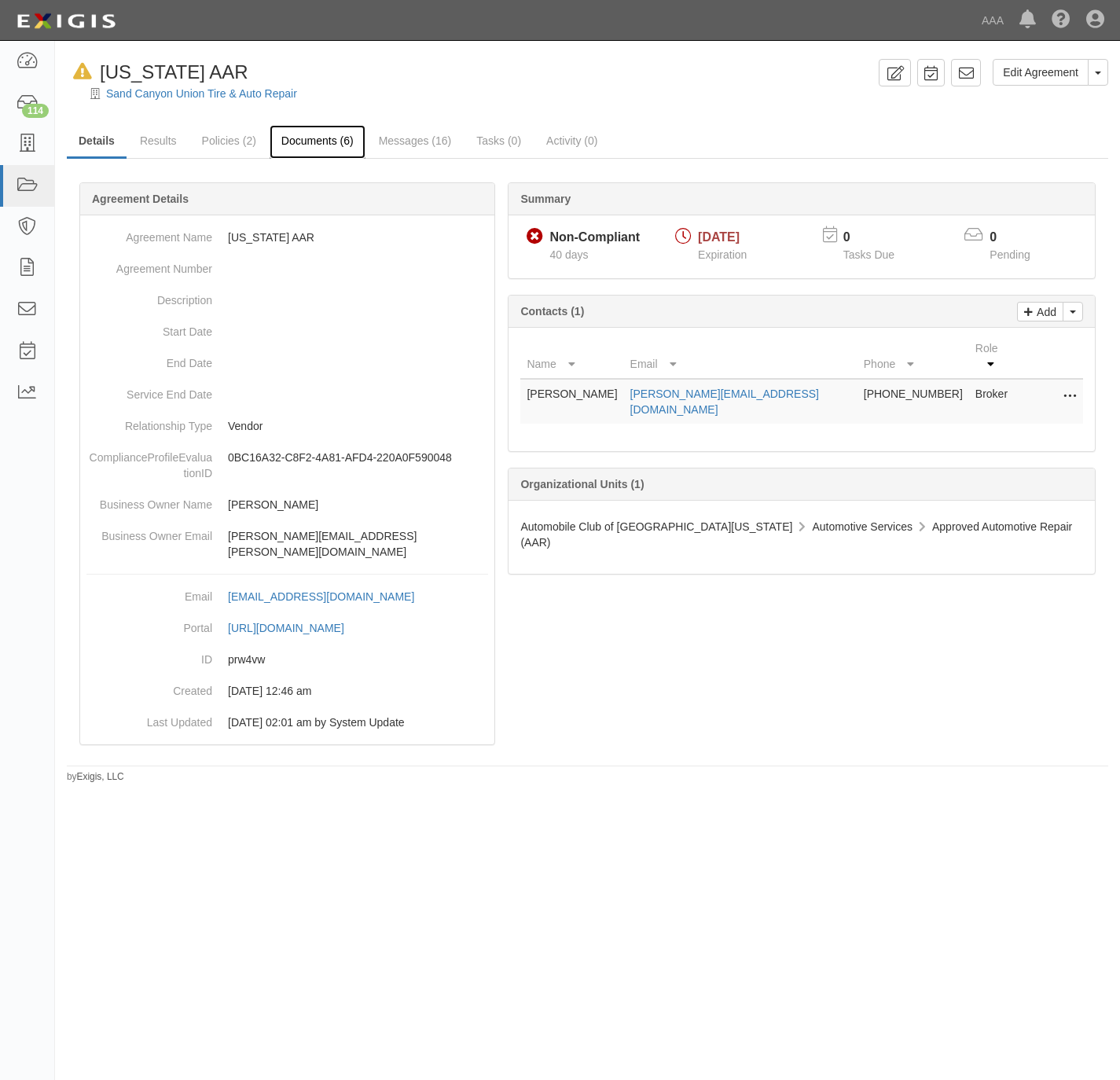
click at [317, 137] on link "Documents (6)" at bounding box center [317, 142] width 96 height 34
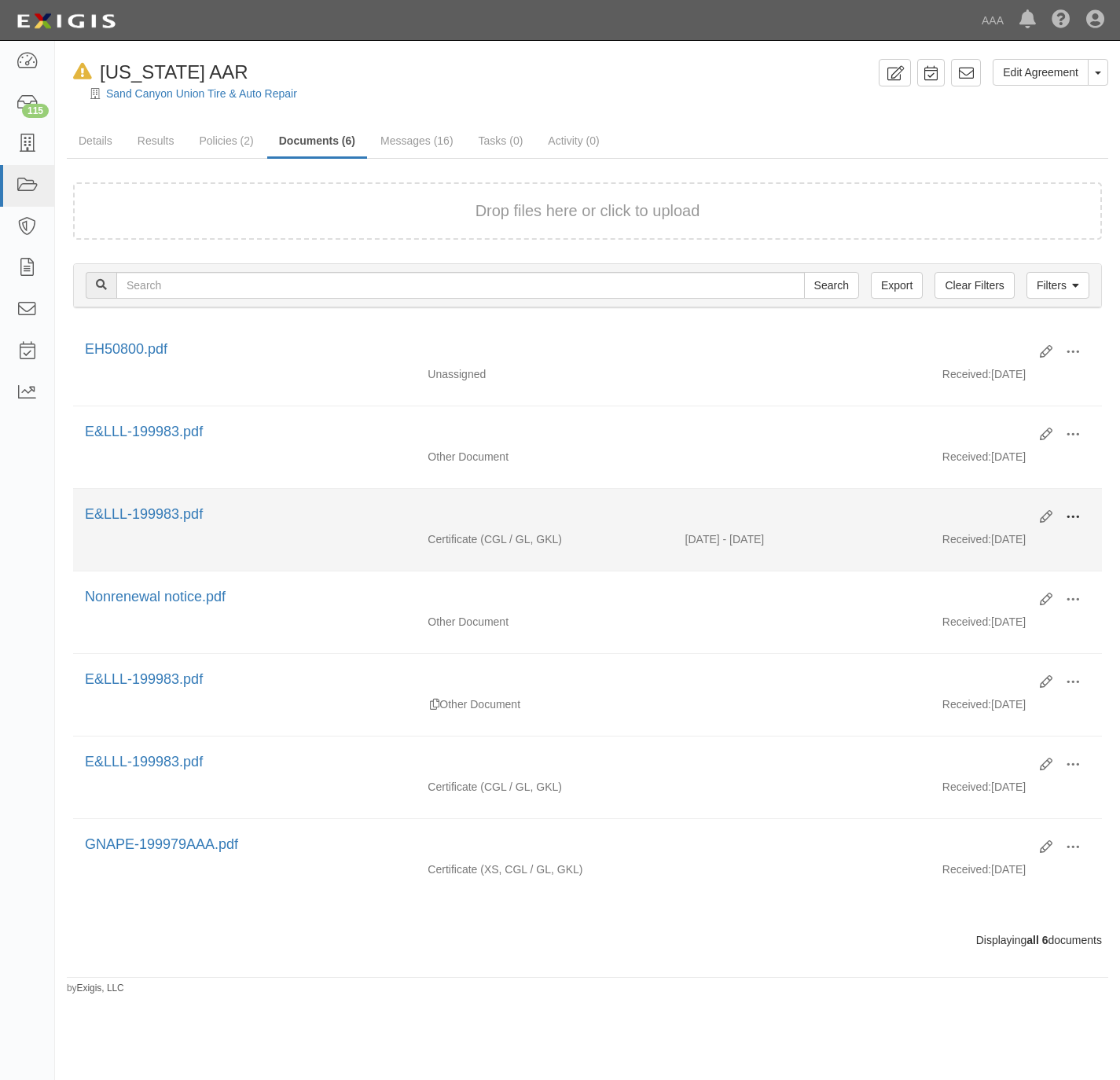
click at [1073, 521] on span at bounding box center [1073, 517] width 14 height 14
click at [1008, 543] on link "View" at bounding box center [997, 540] width 124 height 29
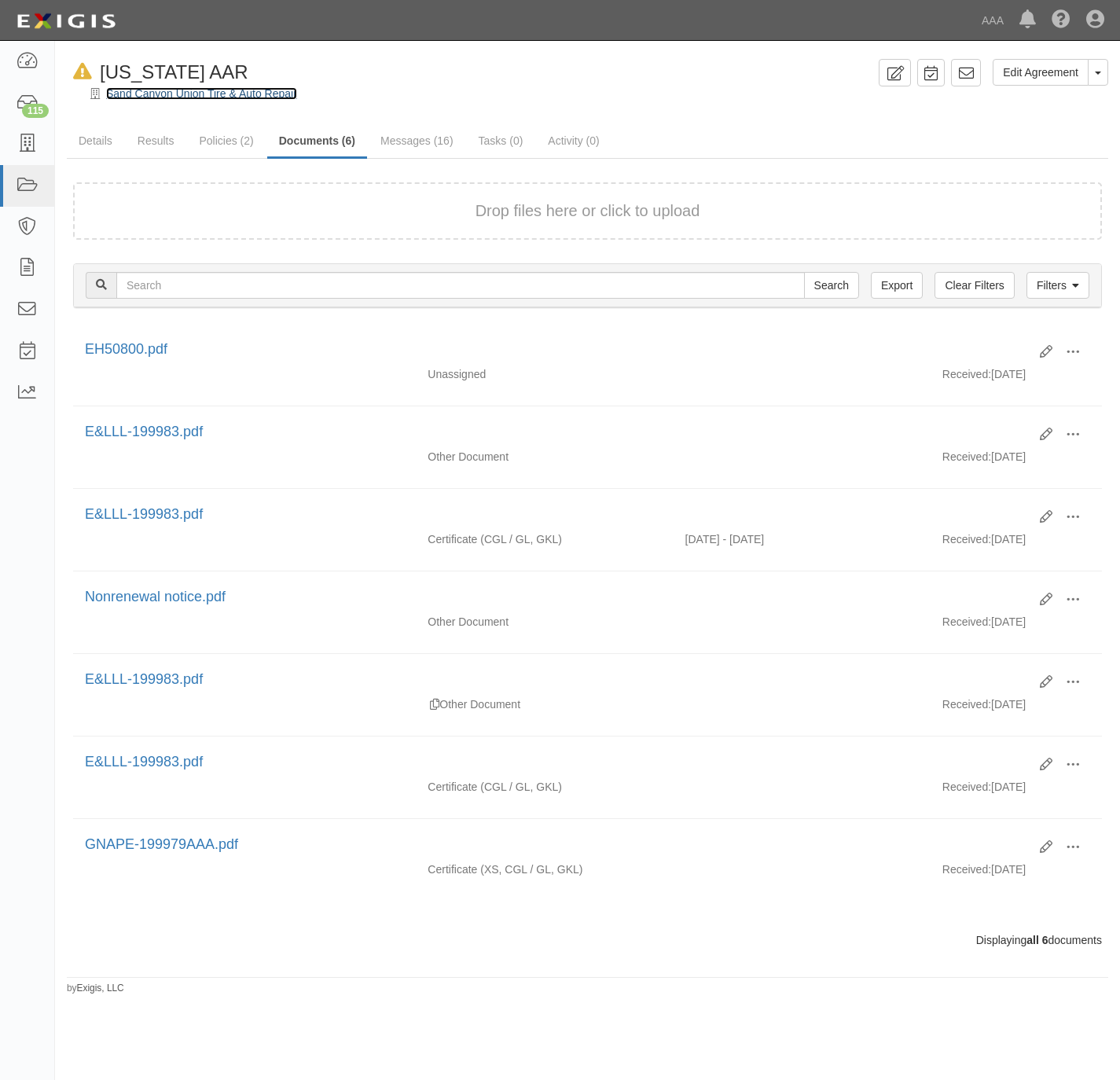
click at [179, 95] on link "Sand Canyon Union Tire & Auto Repair" at bounding box center [202, 93] width 191 height 12
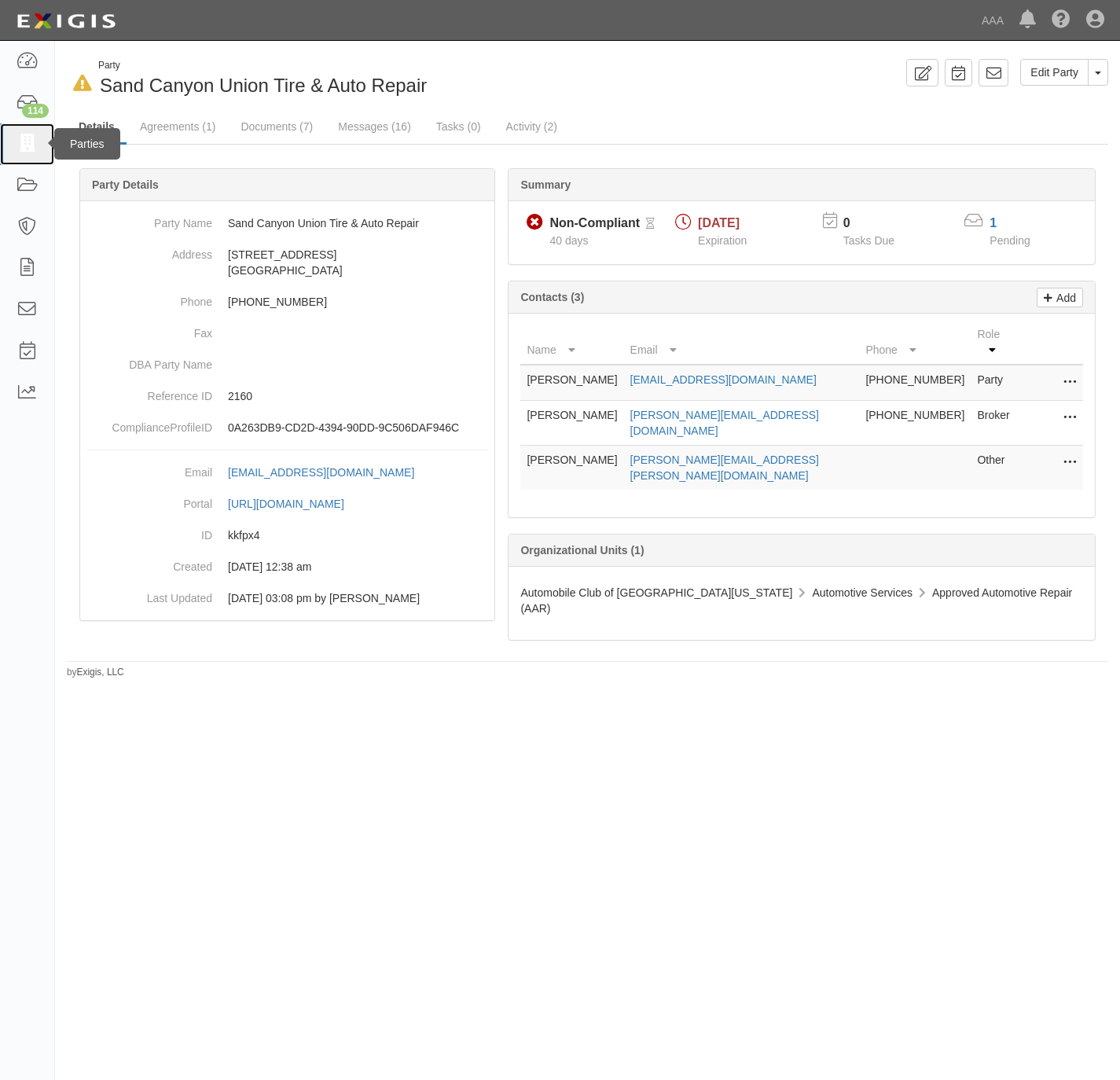
click at [21, 142] on icon at bounding box center [26, 144] width 22 height 18
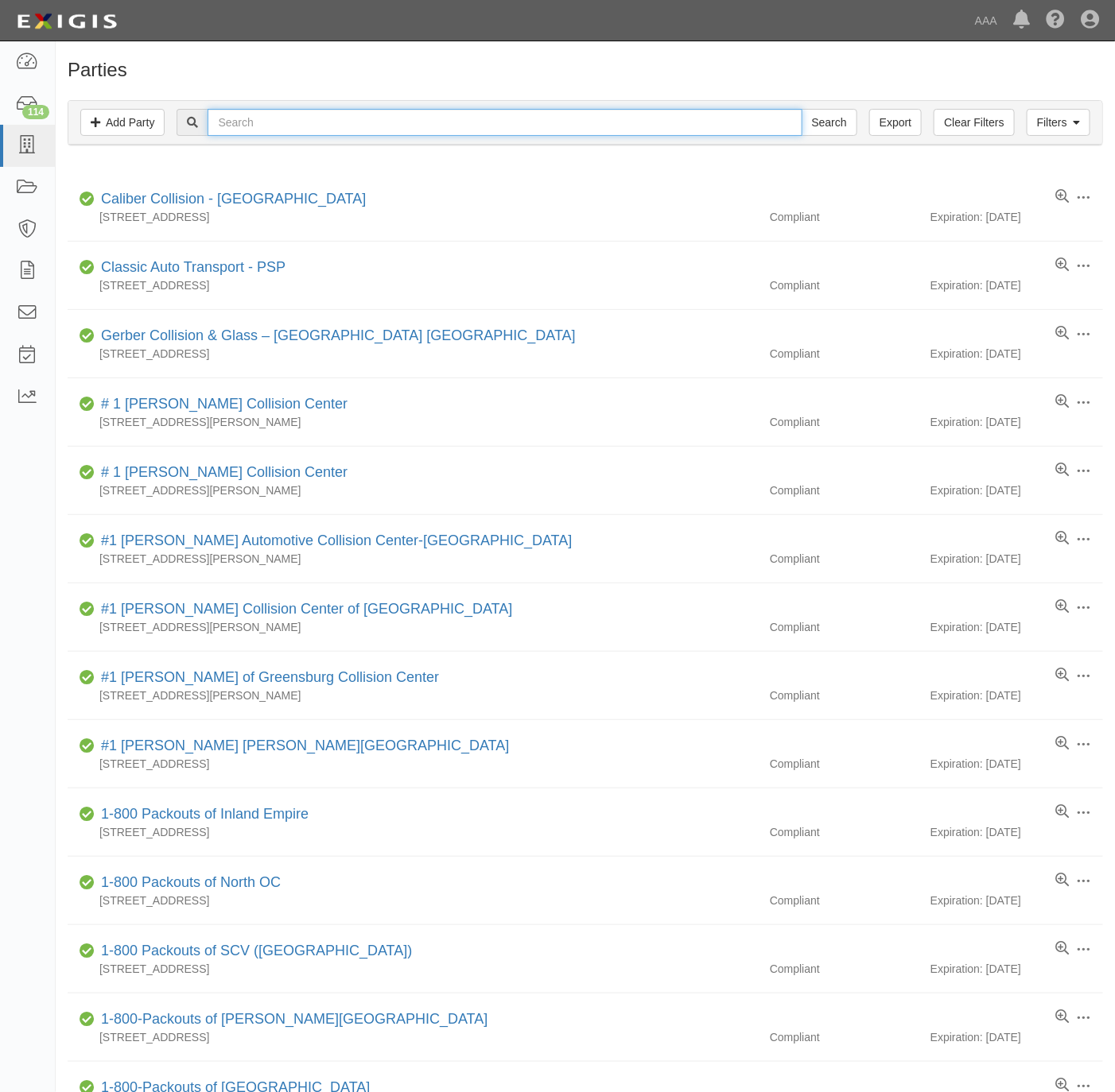
click at [244, 109] on input "text" at bounding box center [504, 122] width 594 height 27
paste input "􀀤􀁇􀁙􀁄􀁑􀁆􀁈􀁇􀀃􀀷􀁒􀁚􀁌􀁑􀁊"
type input "􀀤􀁇􀁙􀁄􀁑􀁆􀁈􀁇􀀃􀀷􀁒􀁚􀁌􀁑􀁊"
click at [837, 119] on input "Search" at bounding box center [829, 122] width 55 height 27
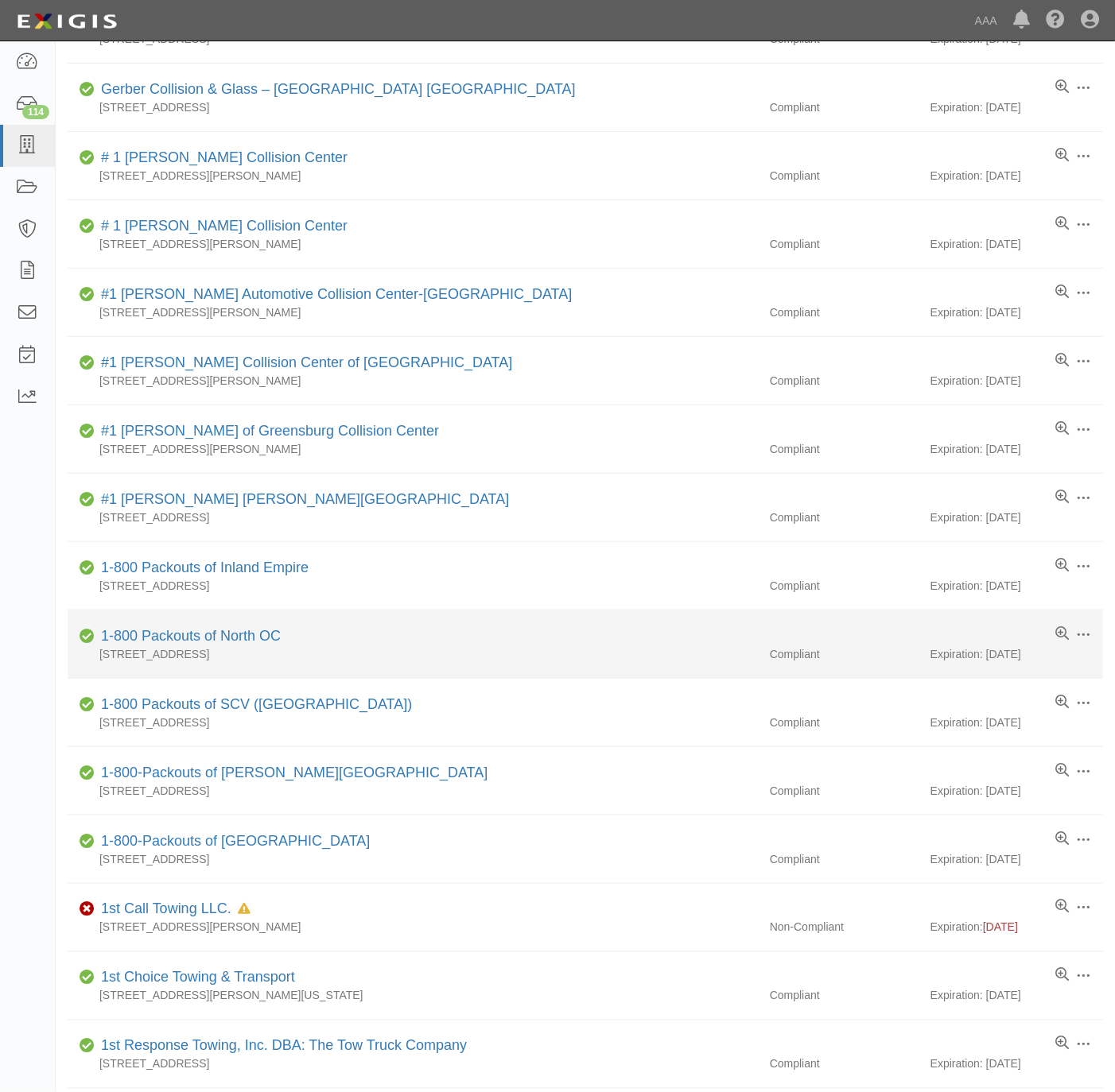
scroll to position [477, 0]
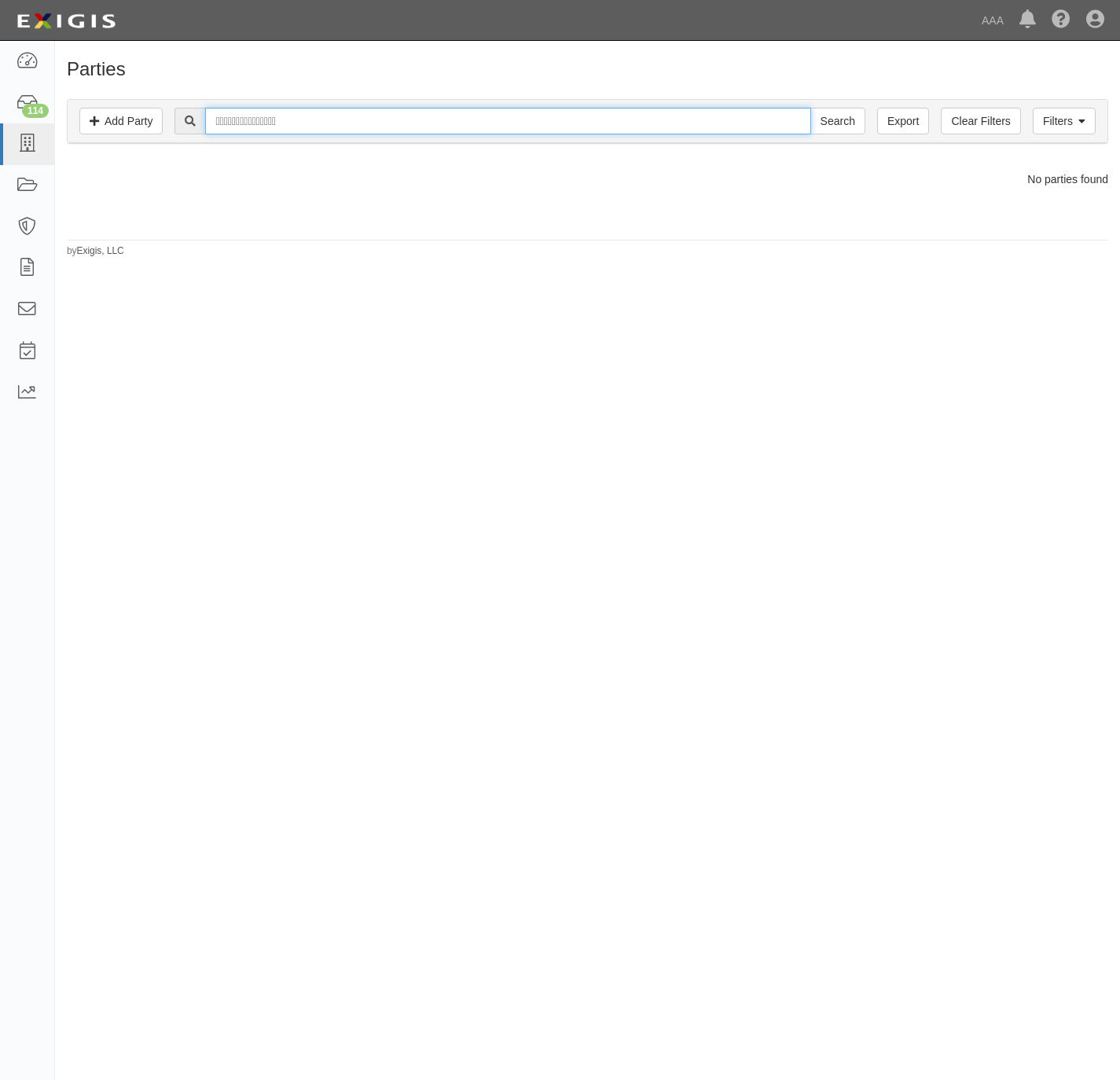
click at [576, 111] on input "􀀤􀁇􀁙􀁄􀁑􀁆􀁈􀁇􀀃􀀷􀁒􀁚􀁌􀁑􀁊" at bounding box center [507, 121] width 606 height 27
type input "Advanced towing"
click at [811, 108] on input "Search" at bounding box center [838, 121] width 55 height 27
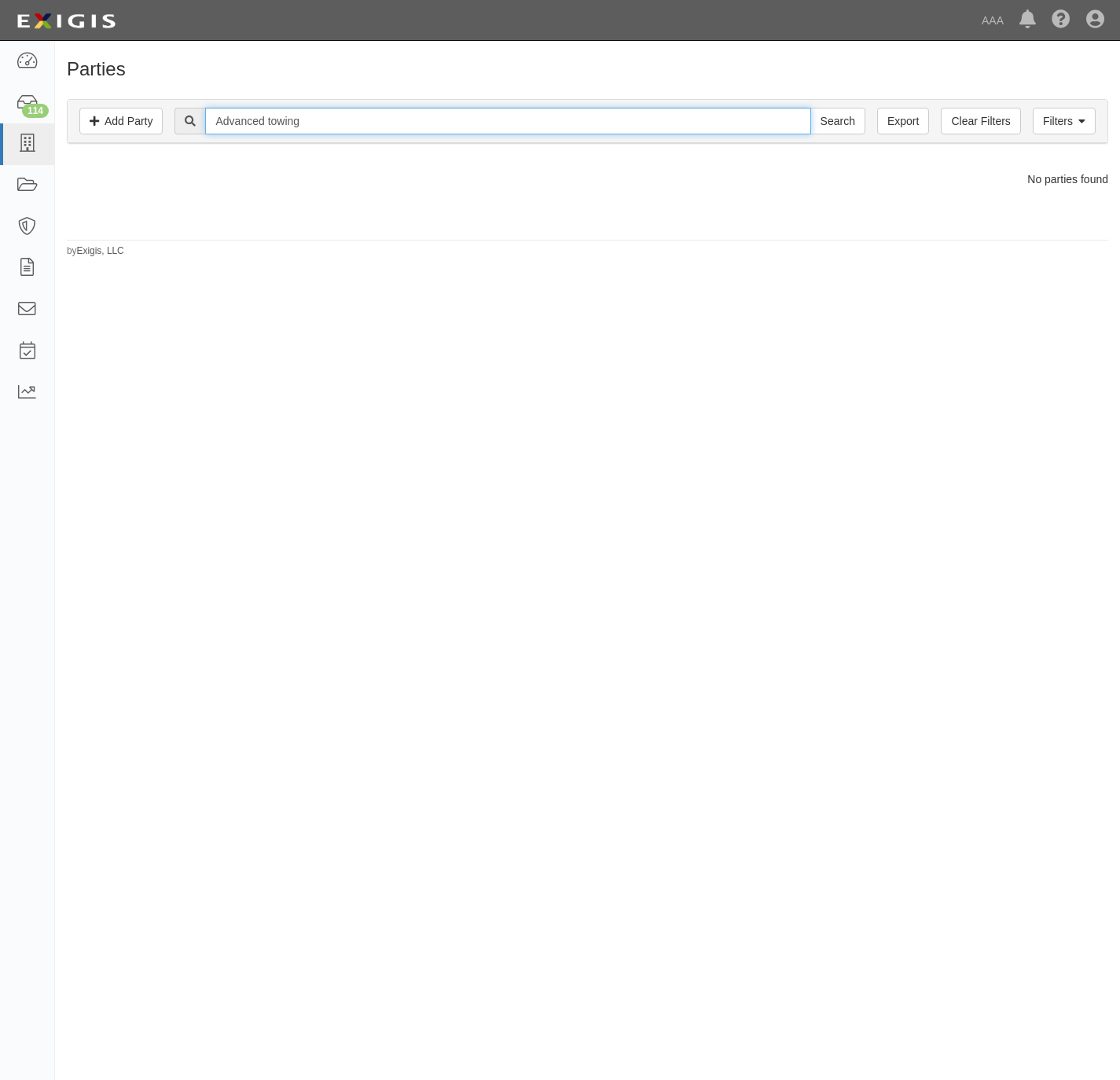
click at [811, 108] on input "Search" at bounding box center [838, 121] width 55 height 27
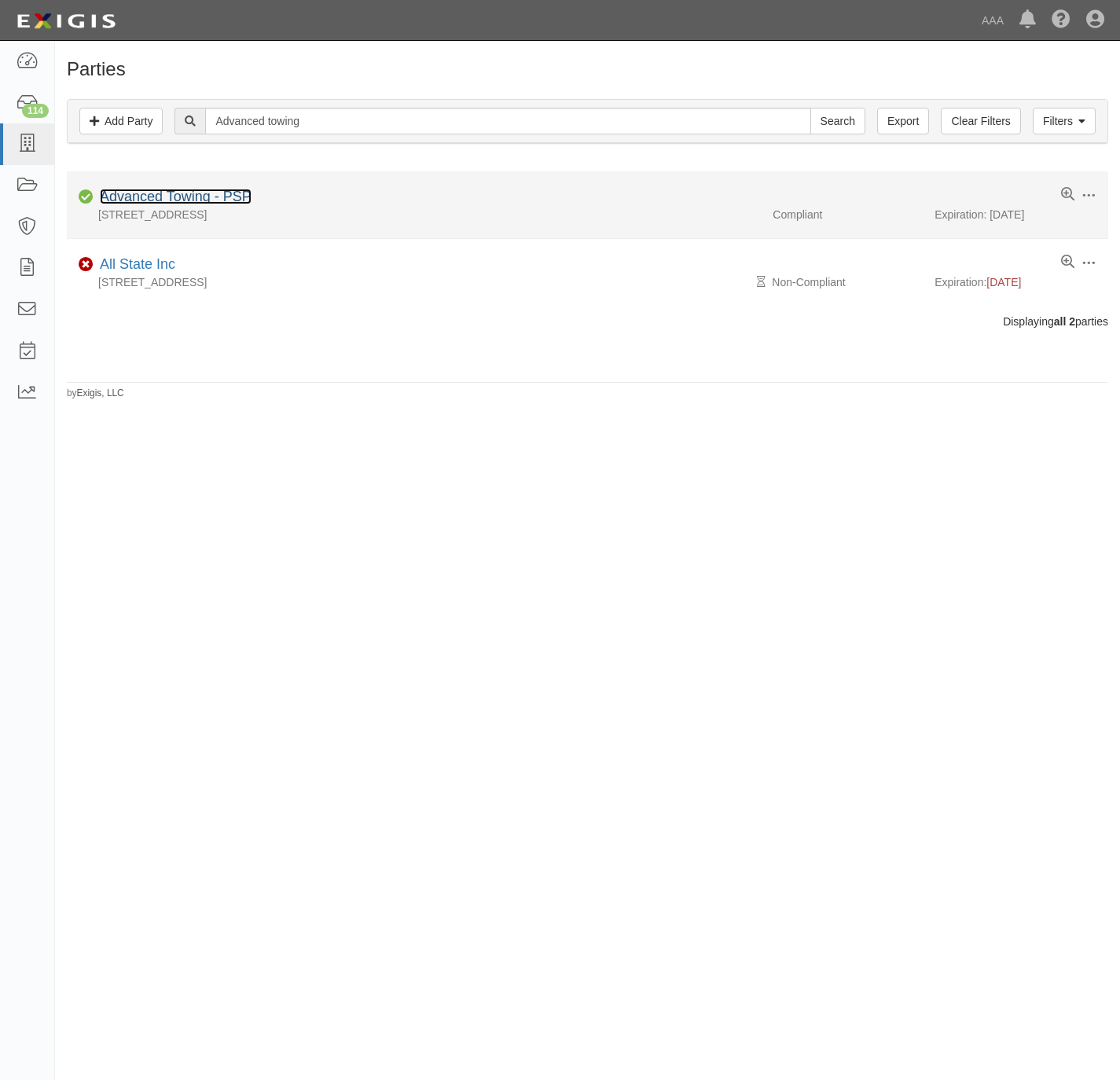
click at [185, 196] on link "Advanced Towing - PSP" at bounding box center [176, 196] width 152 height 16
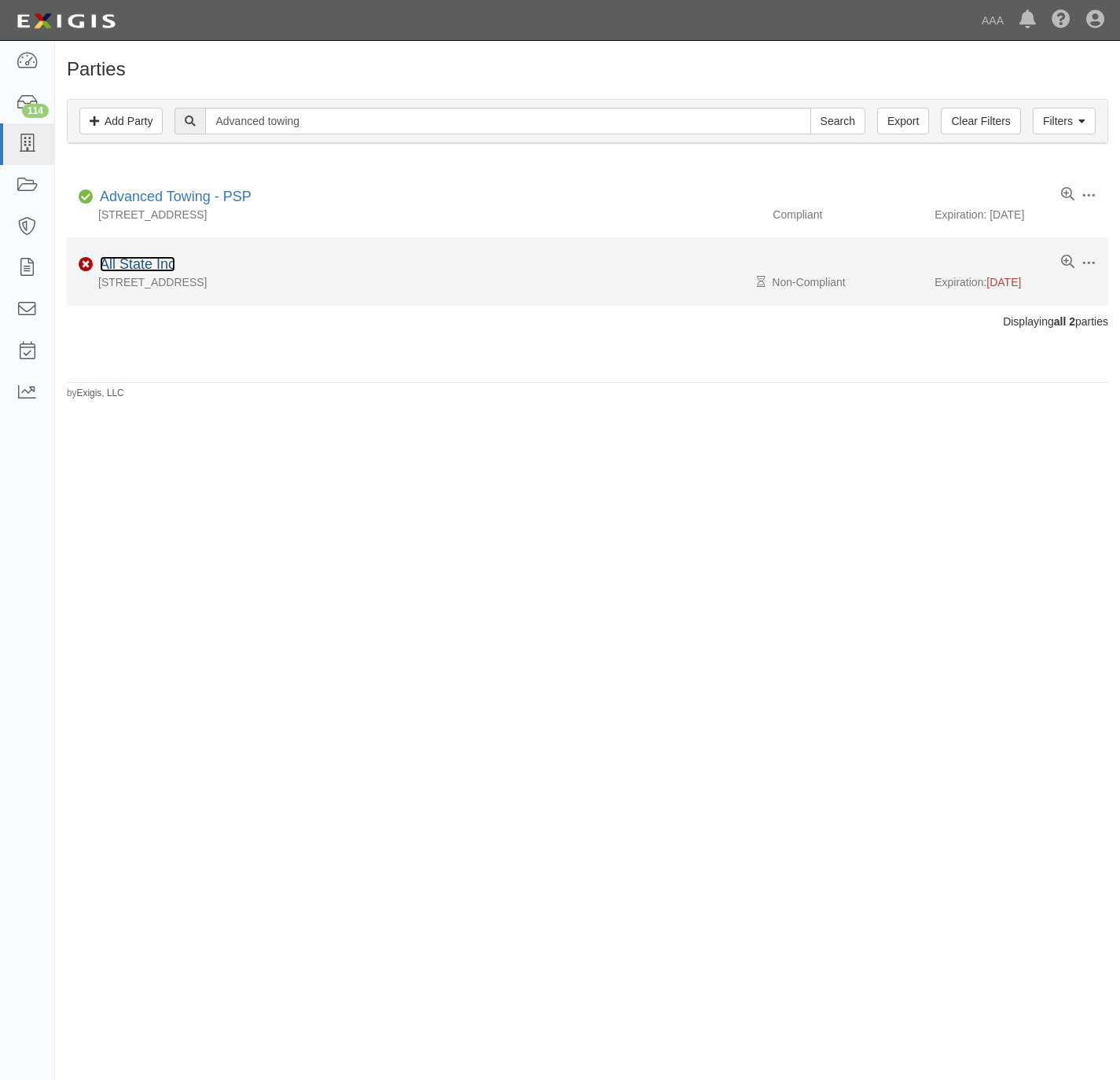
click at [142, 267] on link "All State Inc" at bounding box center [137, 264] width 76 height 16
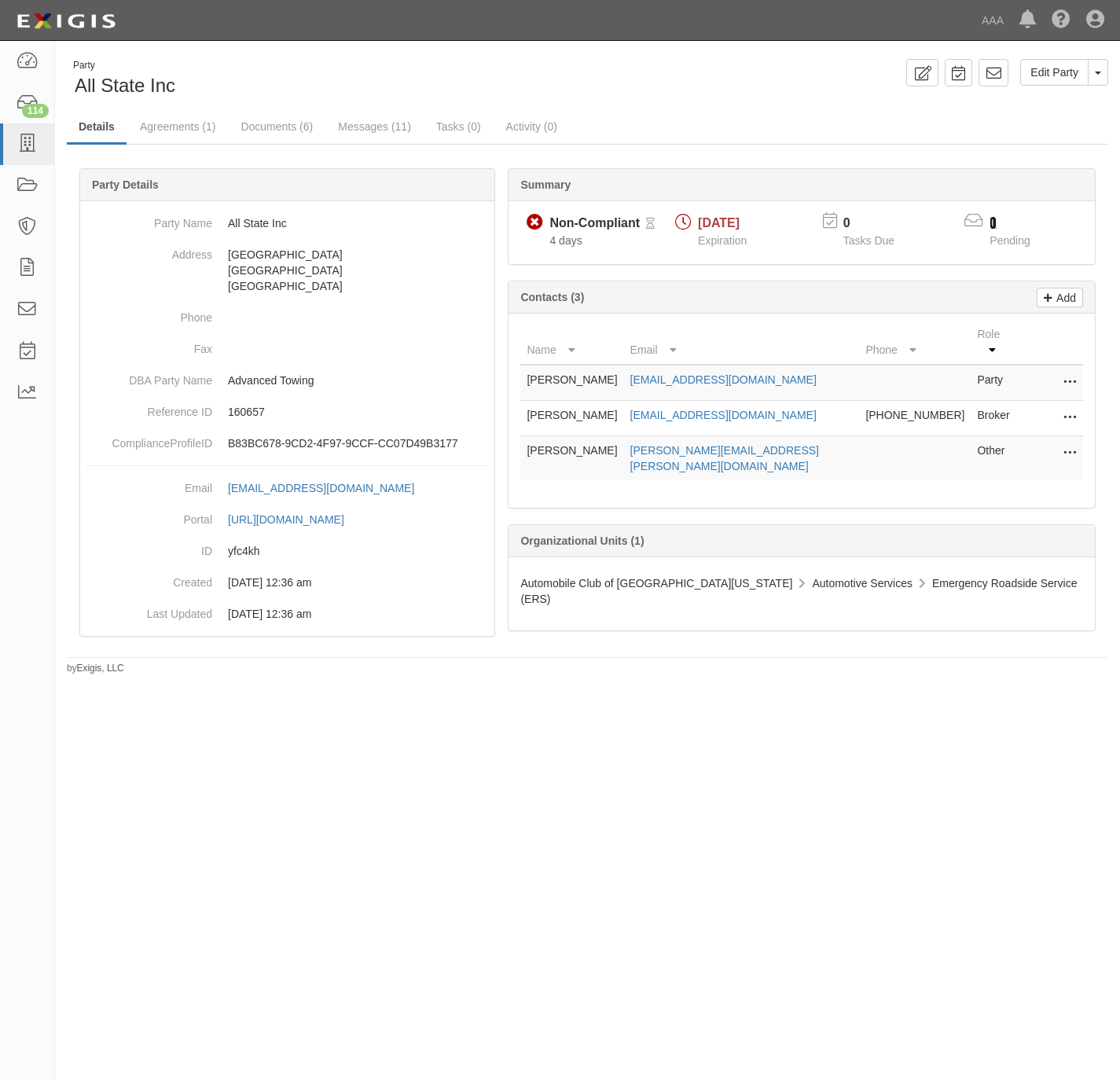
click at [994, 227] on link "1" at bounding box center [993, 222] width 7 height 13
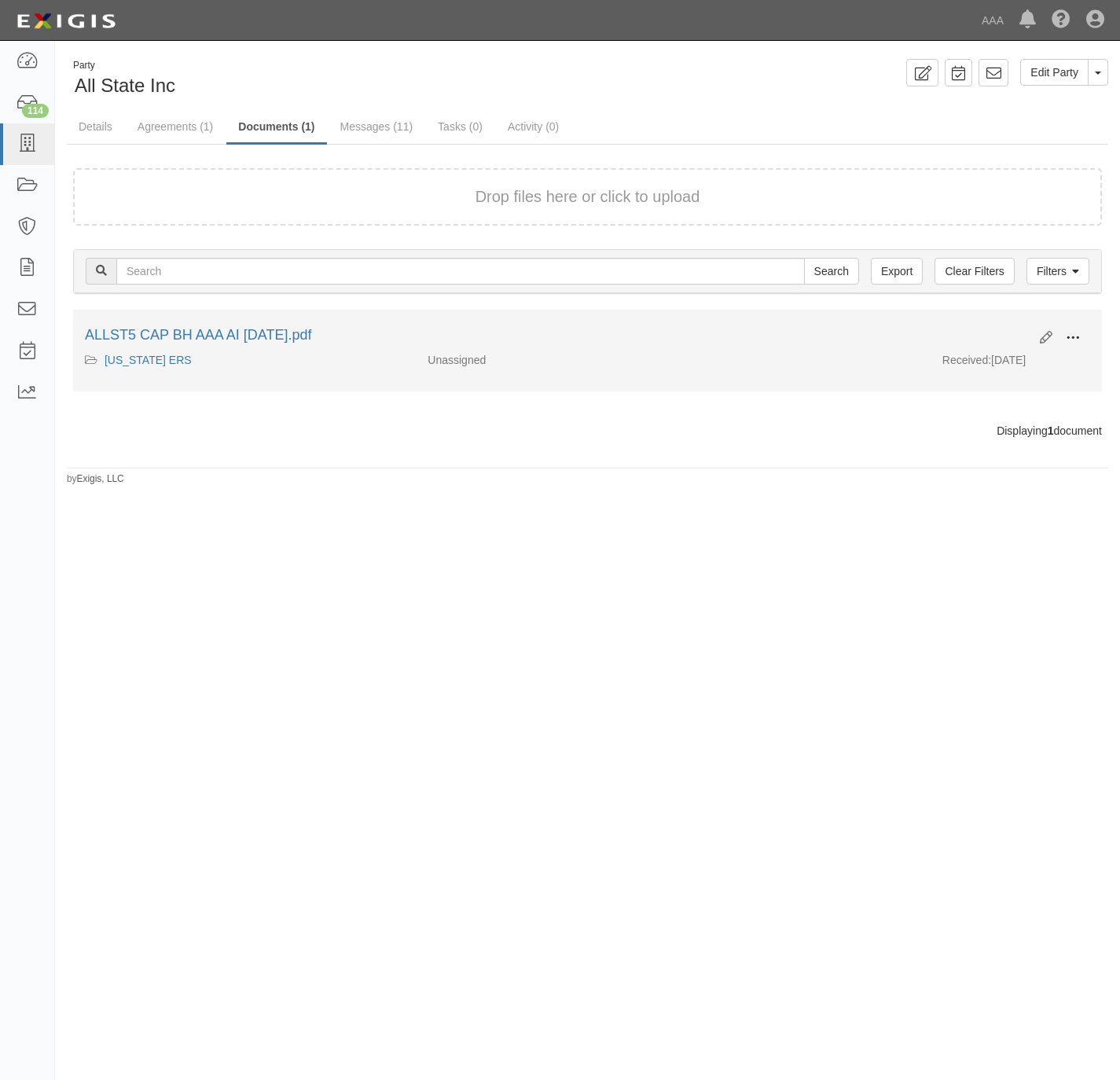
click at [1066, 343] on span at bounding box center [1073, 338] width 14 height 14
click at [974, 393] on link "View details" at bounding box center [997, 390] width 124 height 29
click at [1078, 328] on button at bounding box center [1073, 339] width 35 height 27
click at [1004, 427] on link "Archive" at bounding box center [997, 419] width 124 height 29
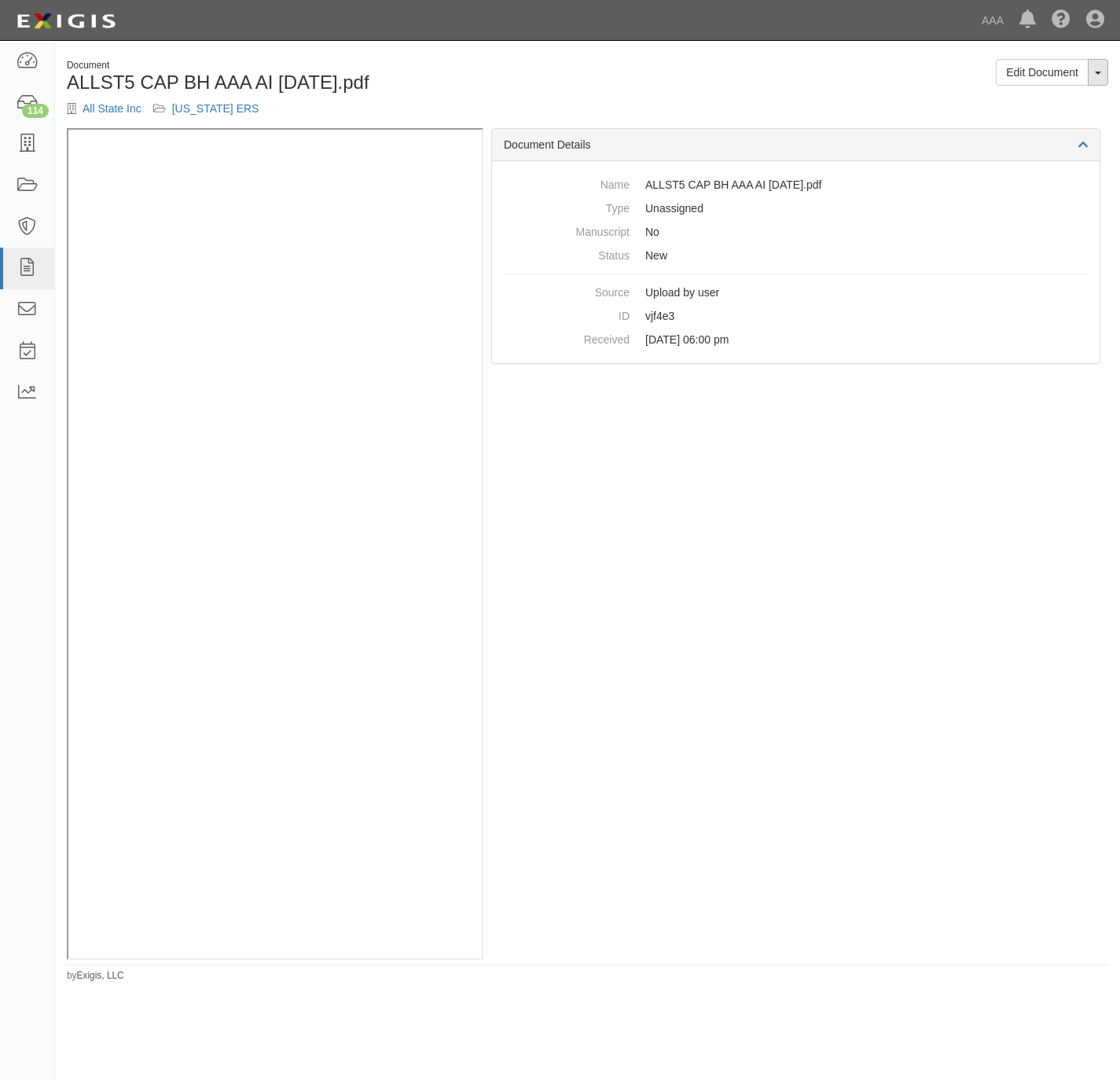
click at [1106, 74] on button "Toggle Document Dropdown" at bounding box center [1098, 72] width 21 height 27
click at [1052, 121] on link "View Audit Trail" at bounding box center [1045, 123] width 124 height 21
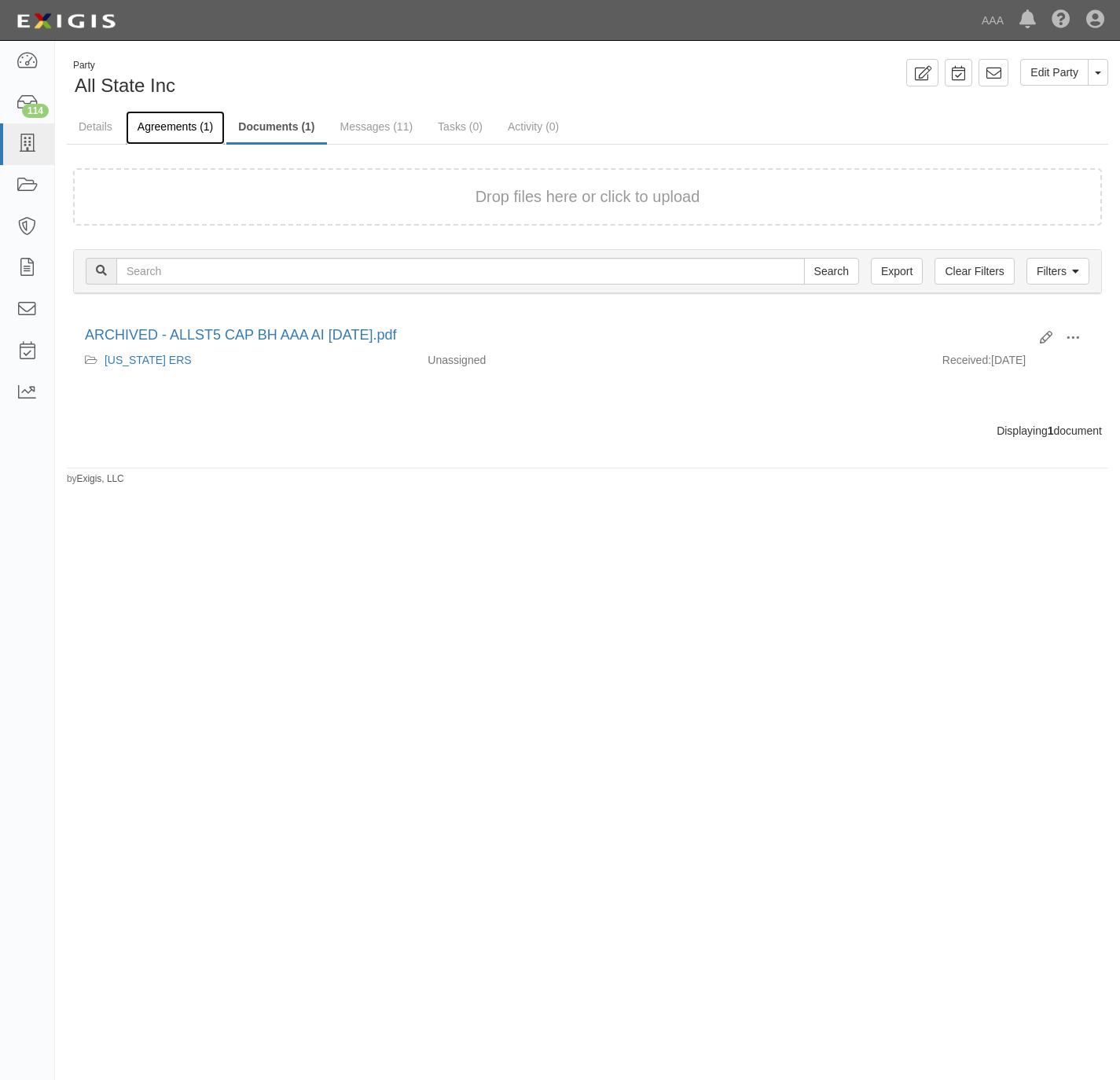
click at [177, 128] on link "Agreements (1)" at bounding box center [176, 128] width 99 height 34
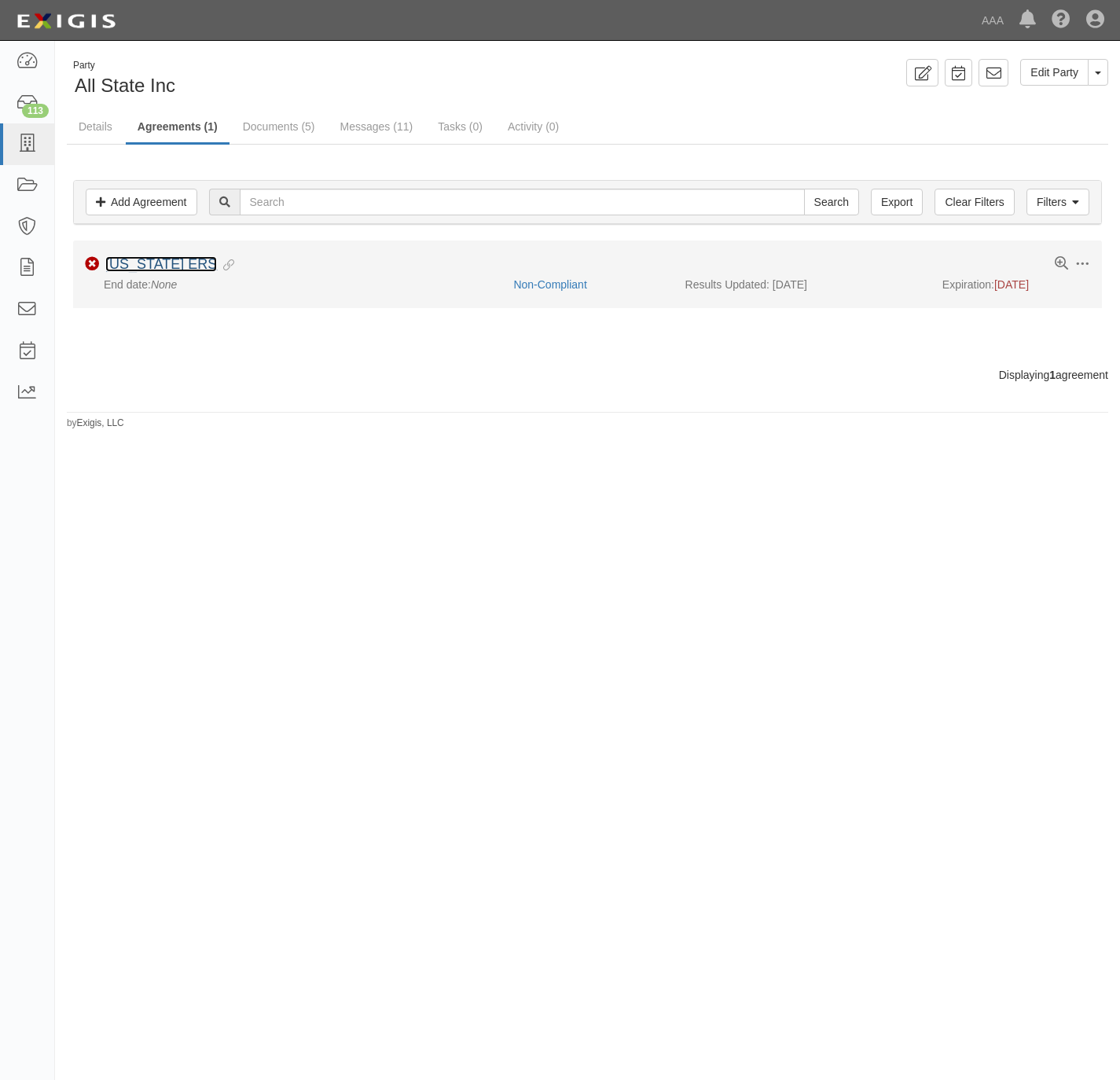
click at [116, 271] on link "[US_STATE] ERS" at bounding box center [161, 264] width 111 height 16
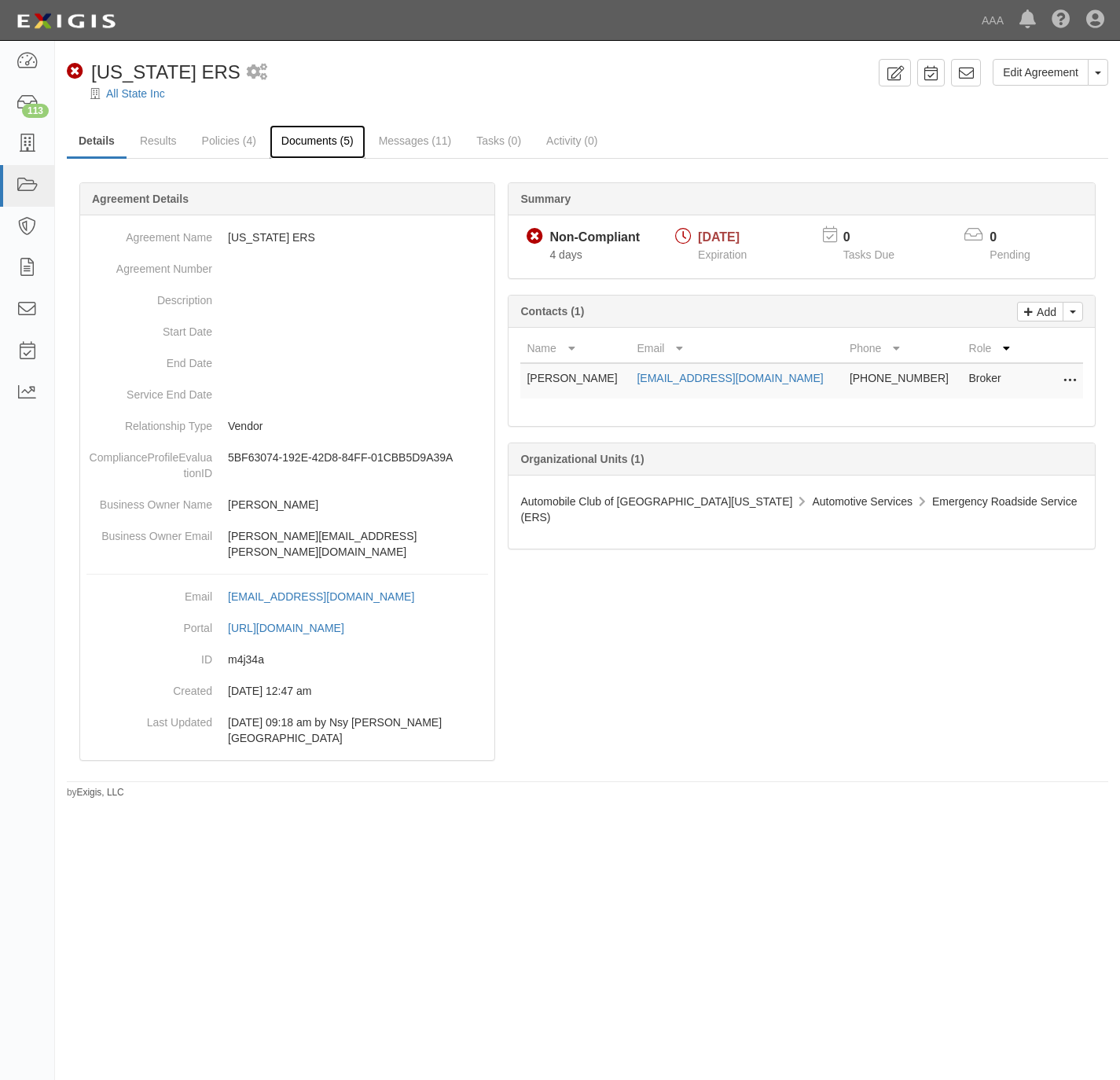
click at [295, 151] on link "Documents (5)" at bounding box center [317, 142] width 96 height 34
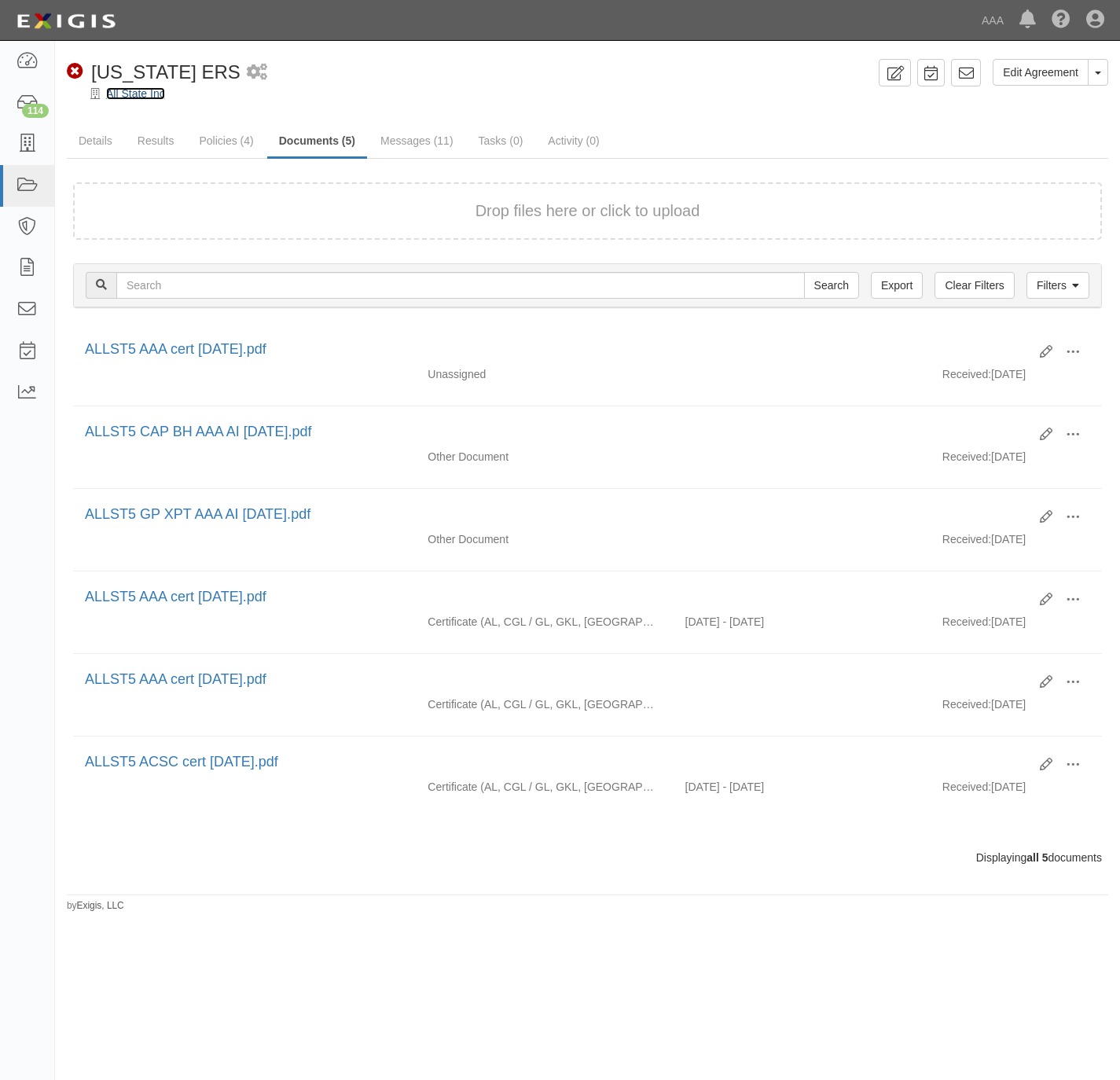
click at [129, 96] on link "All State Inc" at bounding box center [136, 93] width 59 height 12
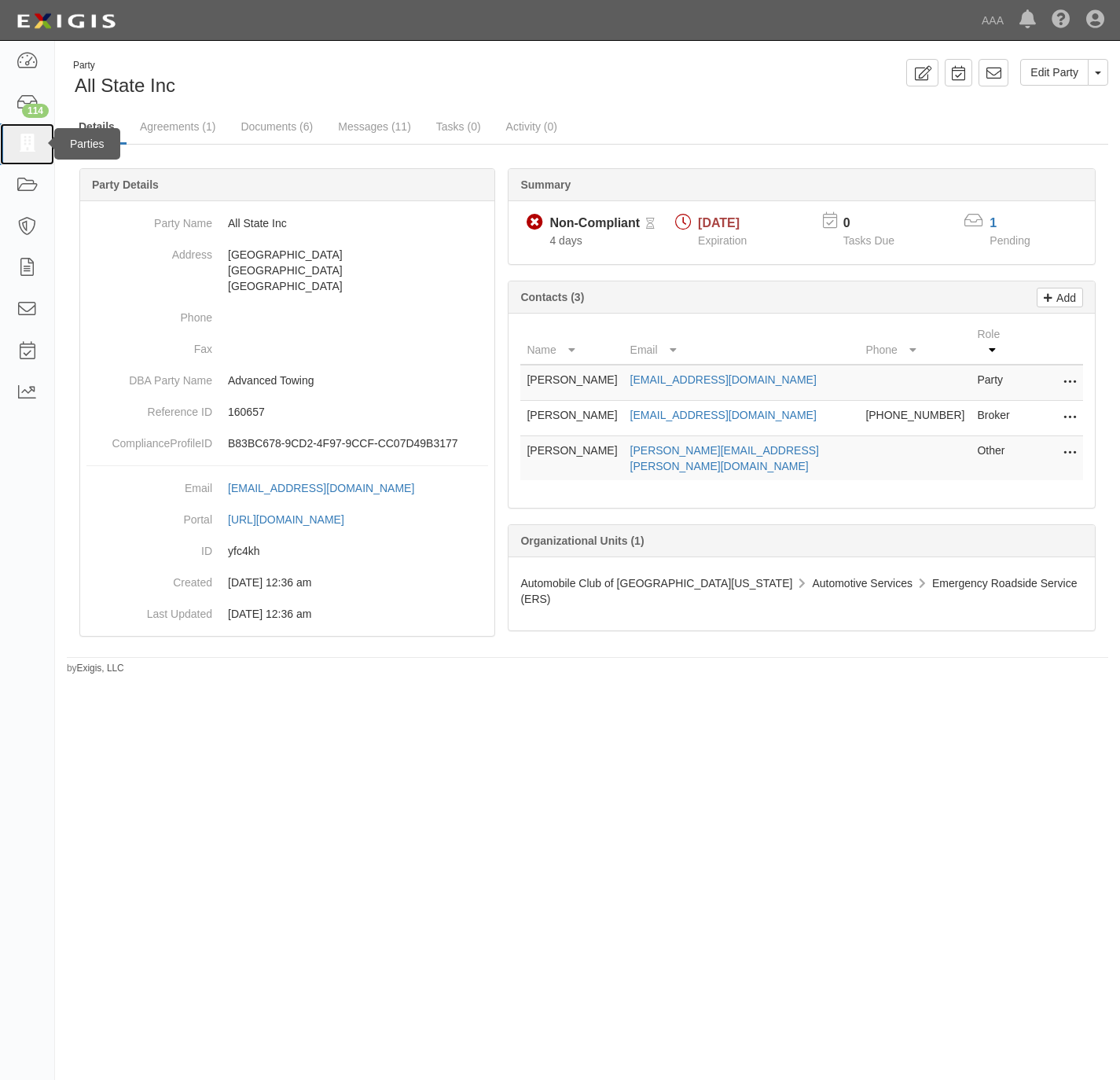
click at [17, 149] on icon at bounding box center [26, 144] width 22 height 18
click at [244, 123] on link "Documents (6)" at bounding box center [276, 128] width 96 height 34
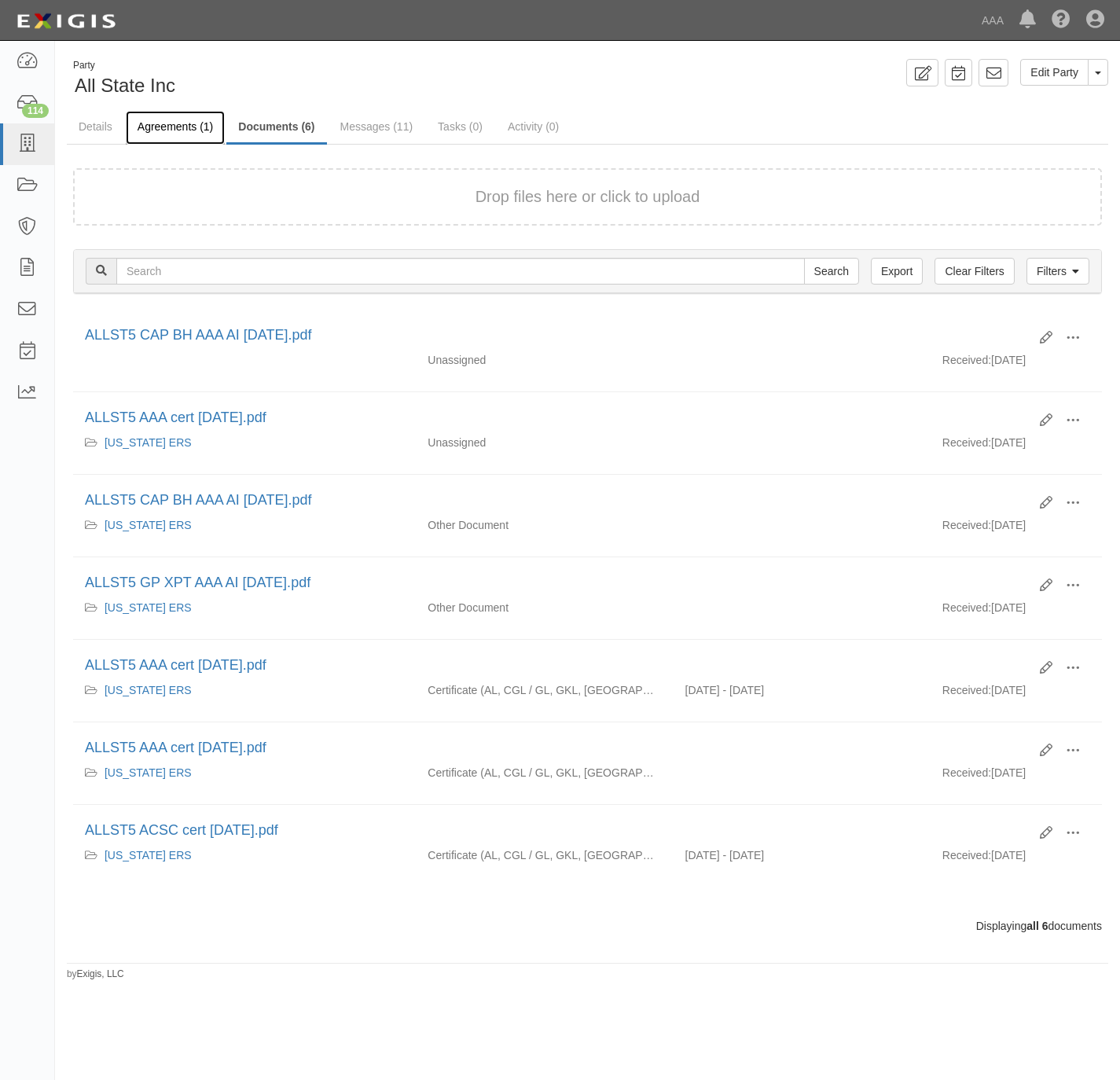
click at [142, 123] on link "Agreements (1)" at bounding box center [176, 128] width 99 height 34
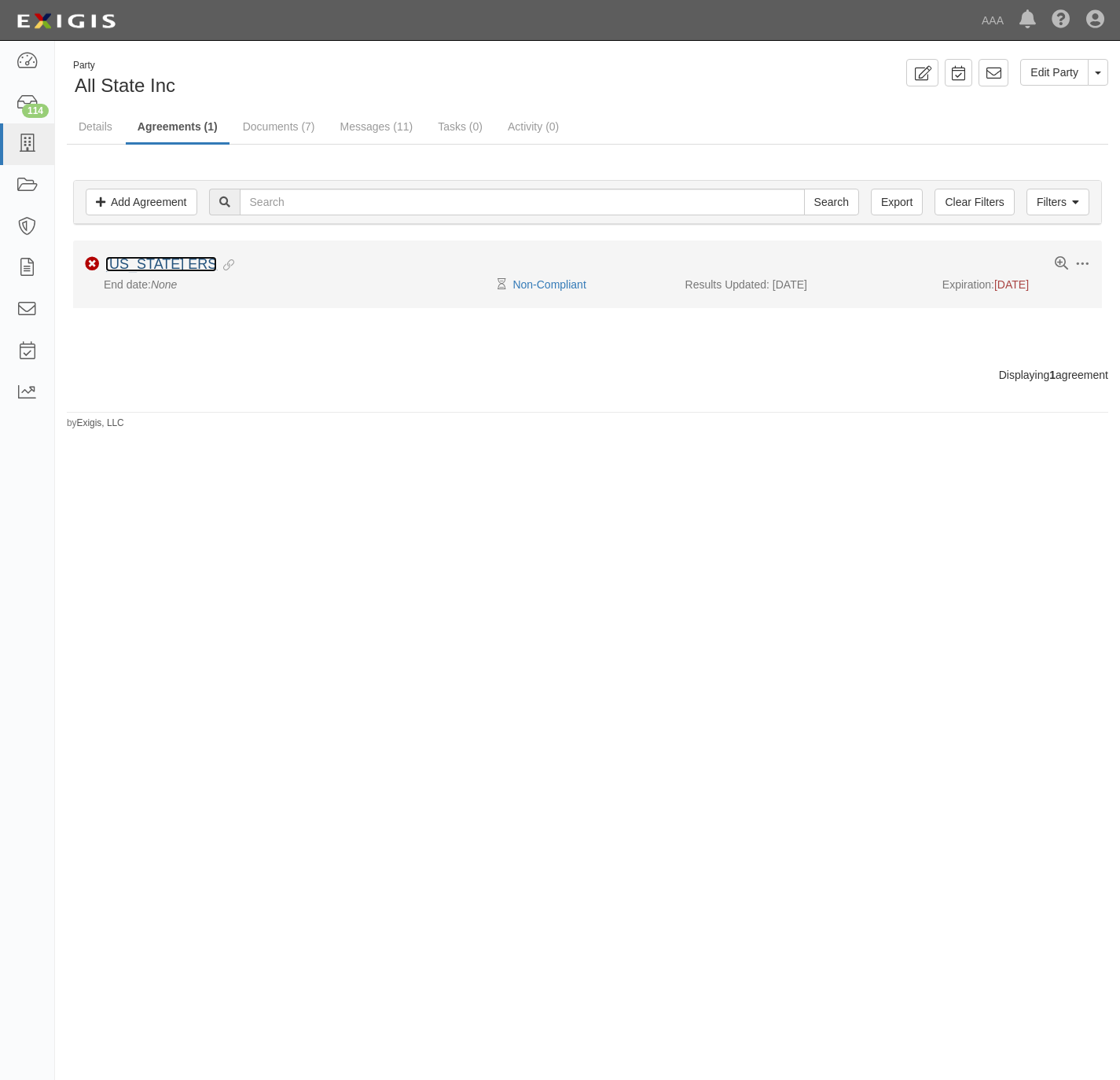
click at [126, 268] on link "[US_STATE] ERS" at bounding box center [161, 264] width 111 height 16
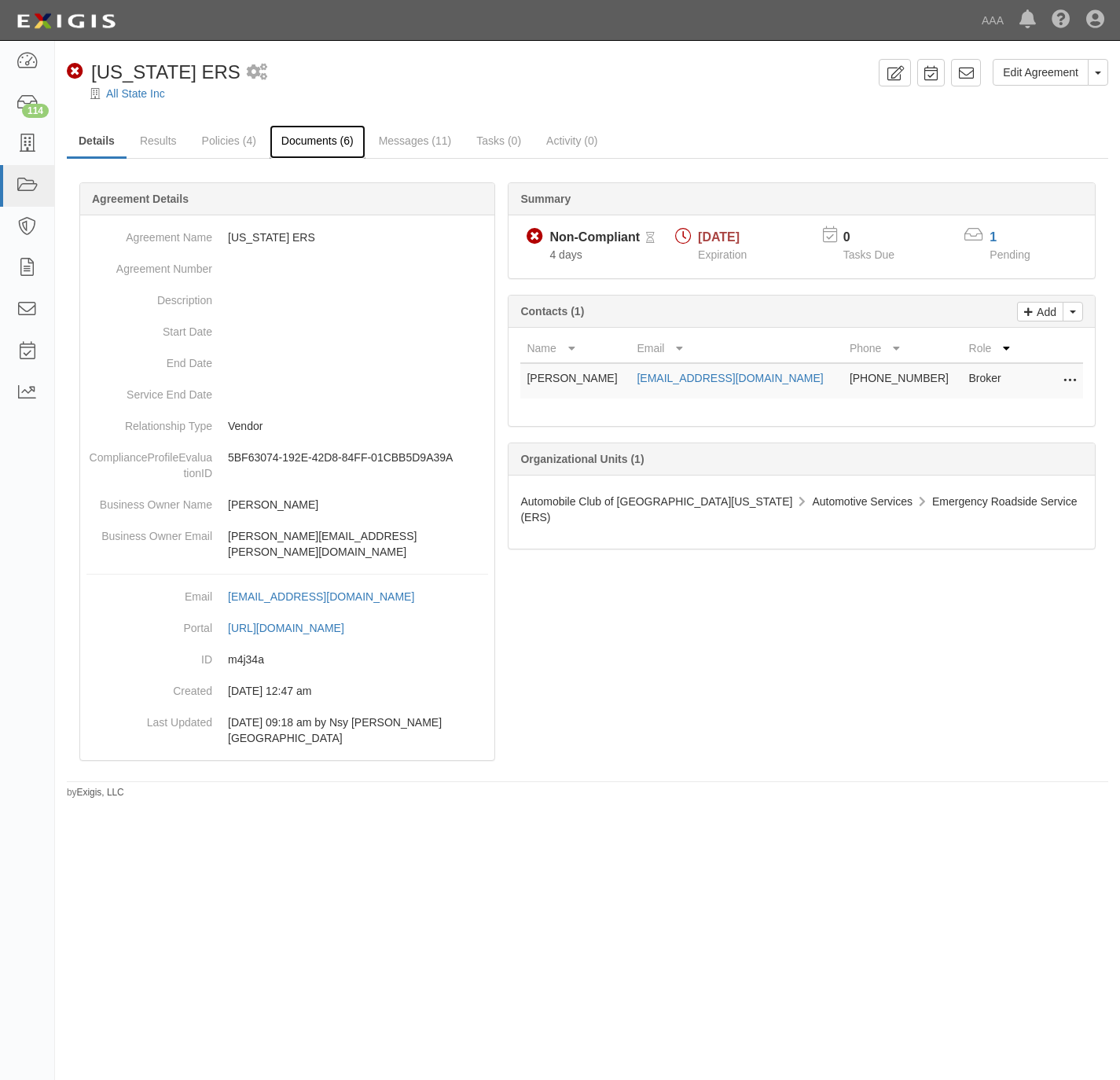
click at [282, 136] on link "Documents (6)" at bounding box center [317, 142] width 96 height 34
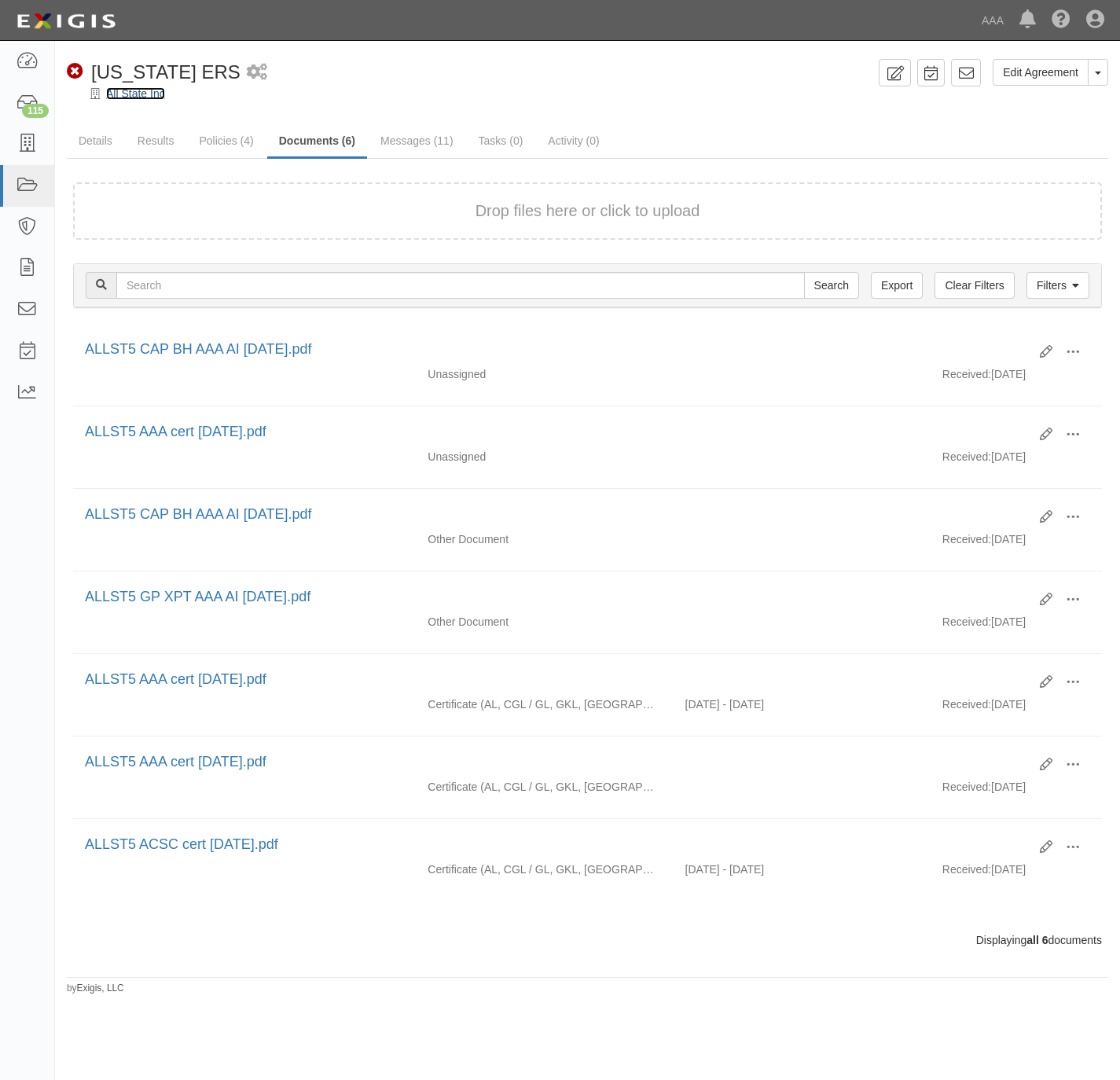
click at [116, 92] on link "All State Inc" at bounding box center [136, 93] width 59 height 12
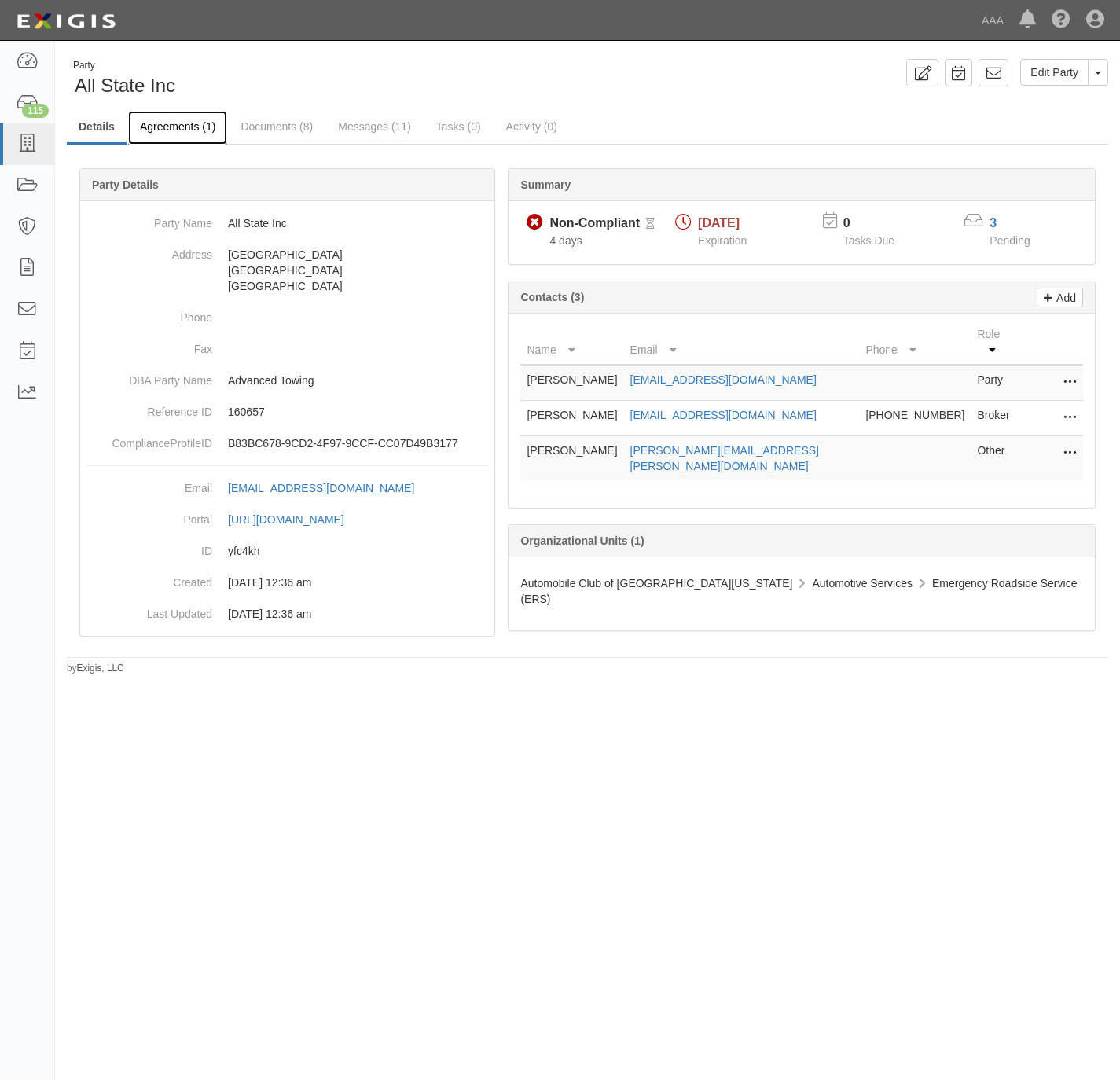
click at [185, 132] on link "Agreements (1)" at bounding box center [177, 128] width 99 height 34
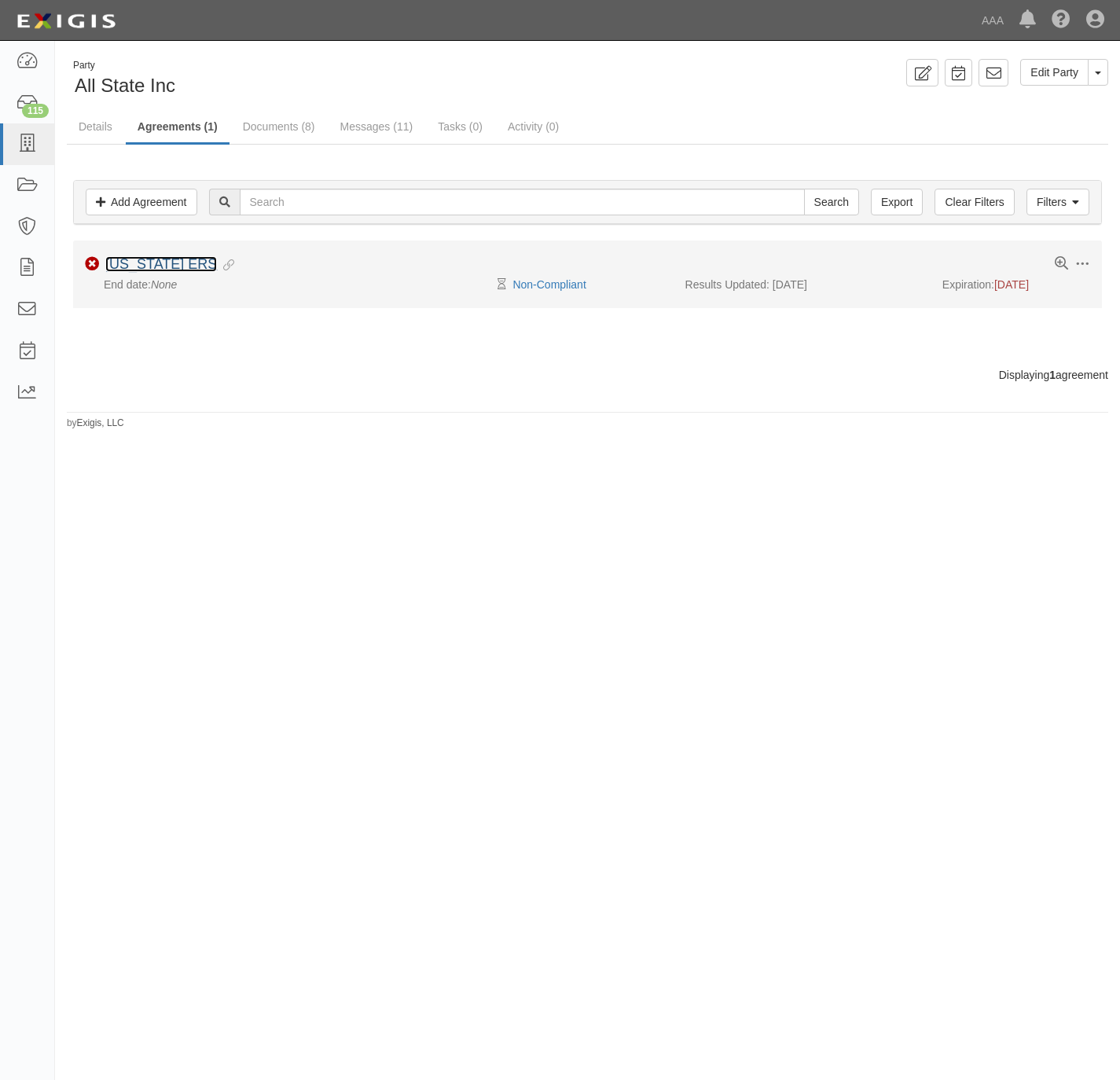
click at [180, 265] on link "[US_STATE] ERS" at bounding box center [161, 264] width 111 height 16
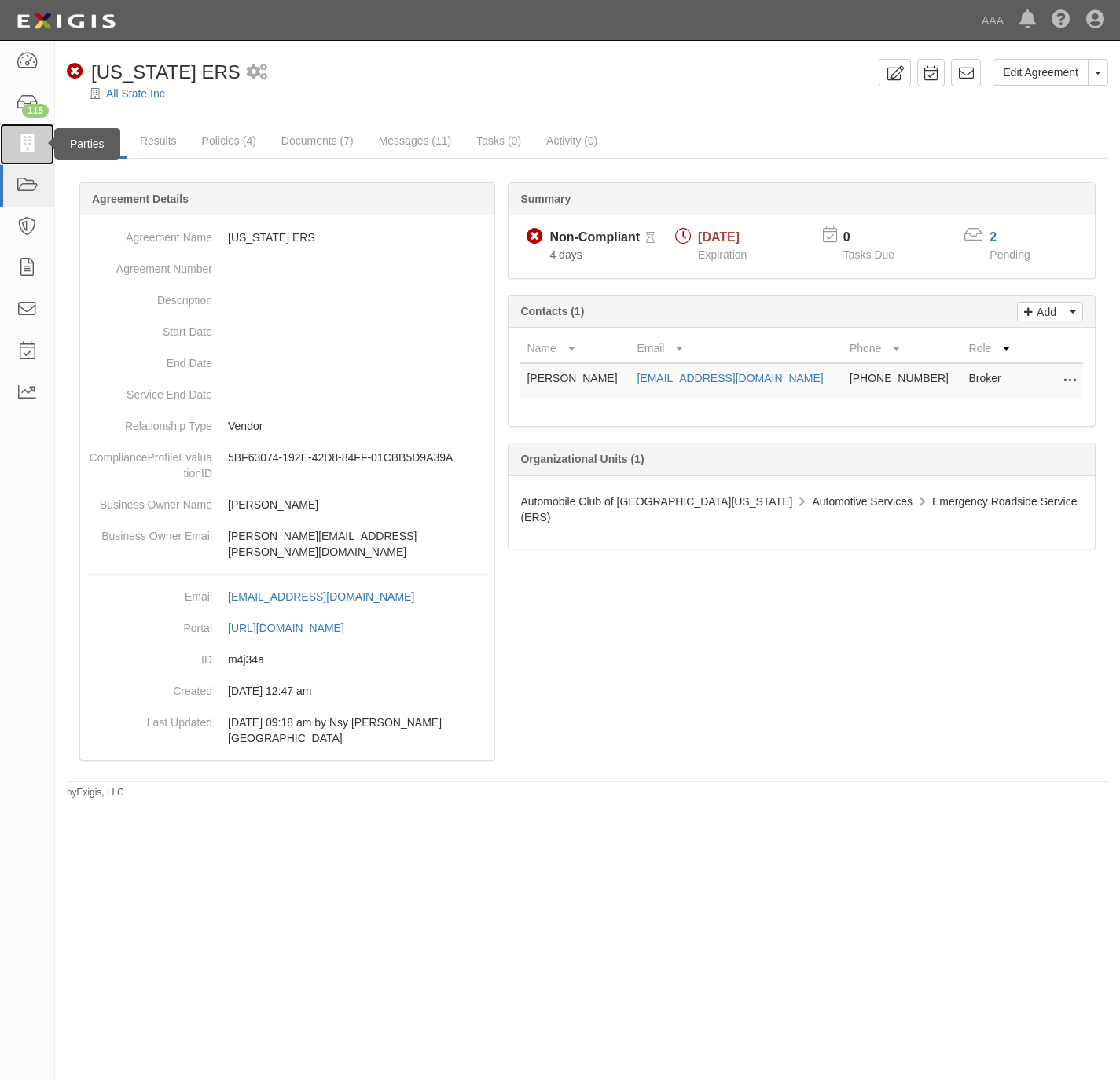
click at [22, 149] on icon at bounding box center [26, 144] width 22 height 18
